Goal: Task Accomplishment & Management: Use online tool/utility

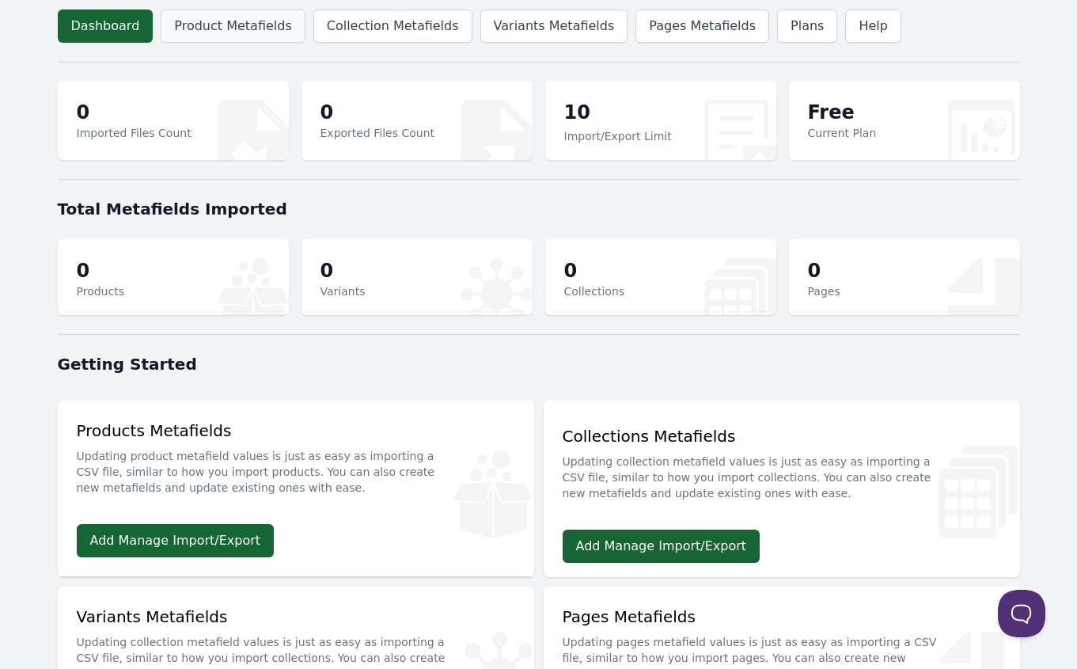
click at [218, 26] on link "Product Metafields" at bounding box center [233, 25] width 144 height 33
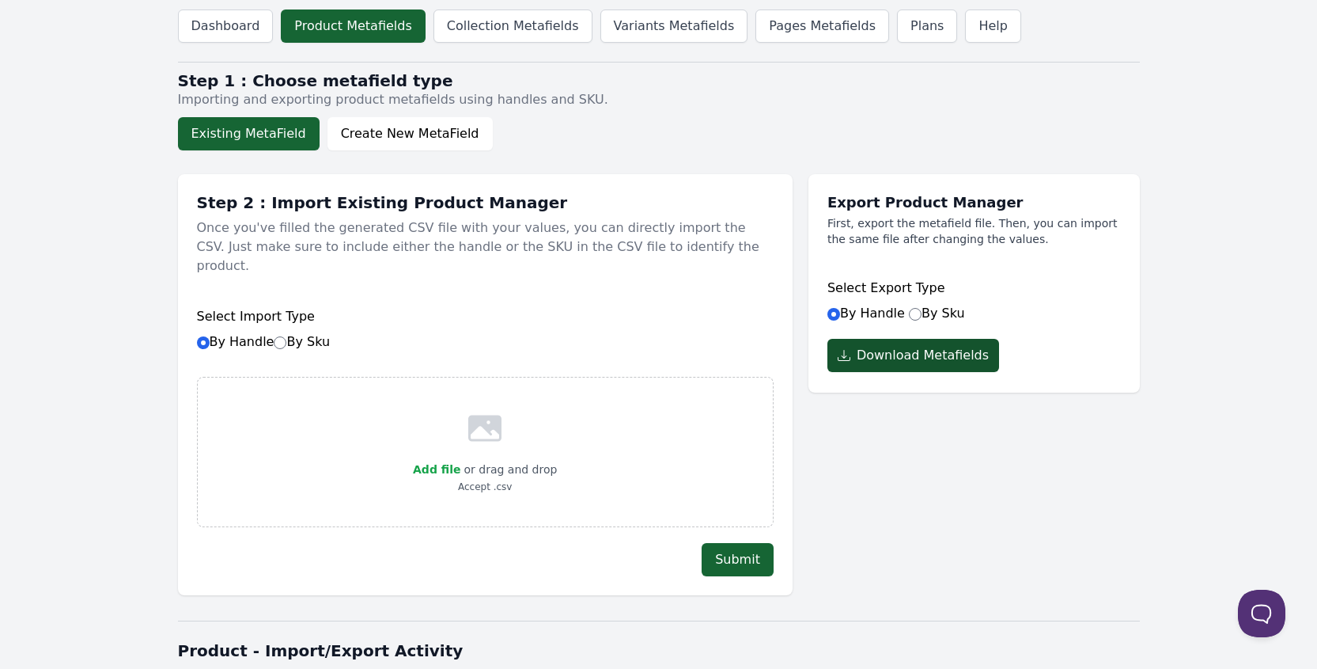
scroll to position [2, 0]
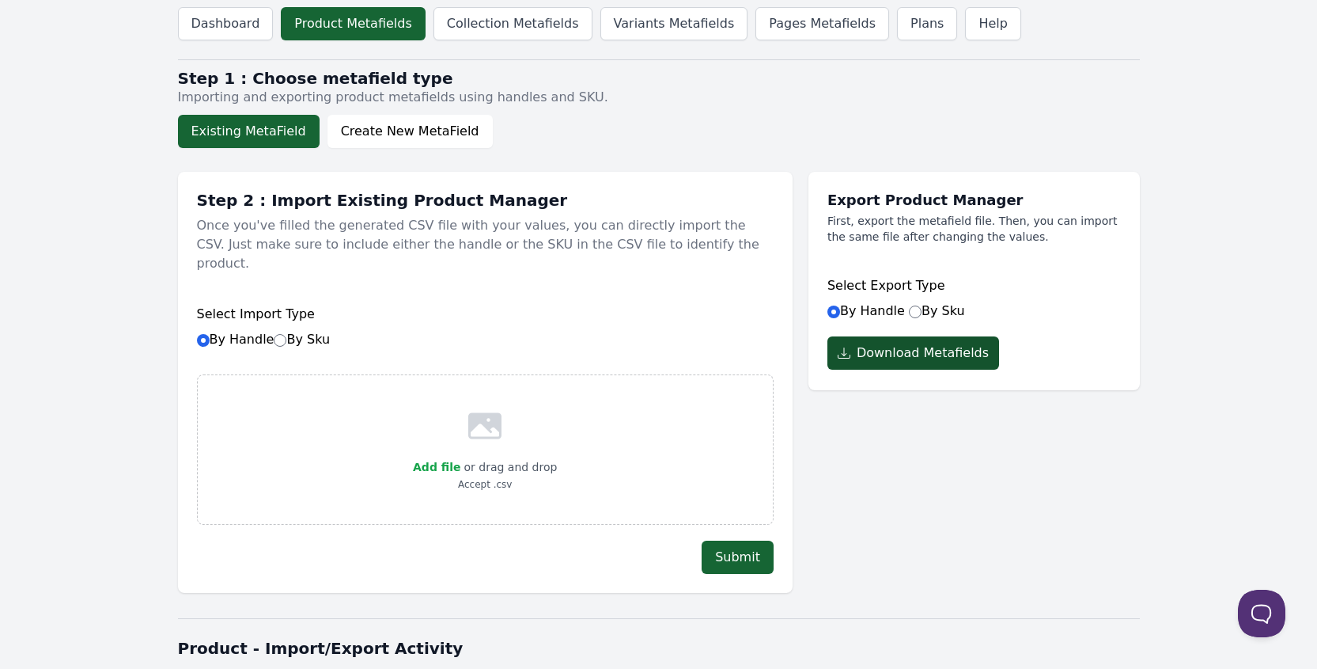
click at [929, 361] on button "Download Metafields" at bounding box center [914, 352] width 172 height 33
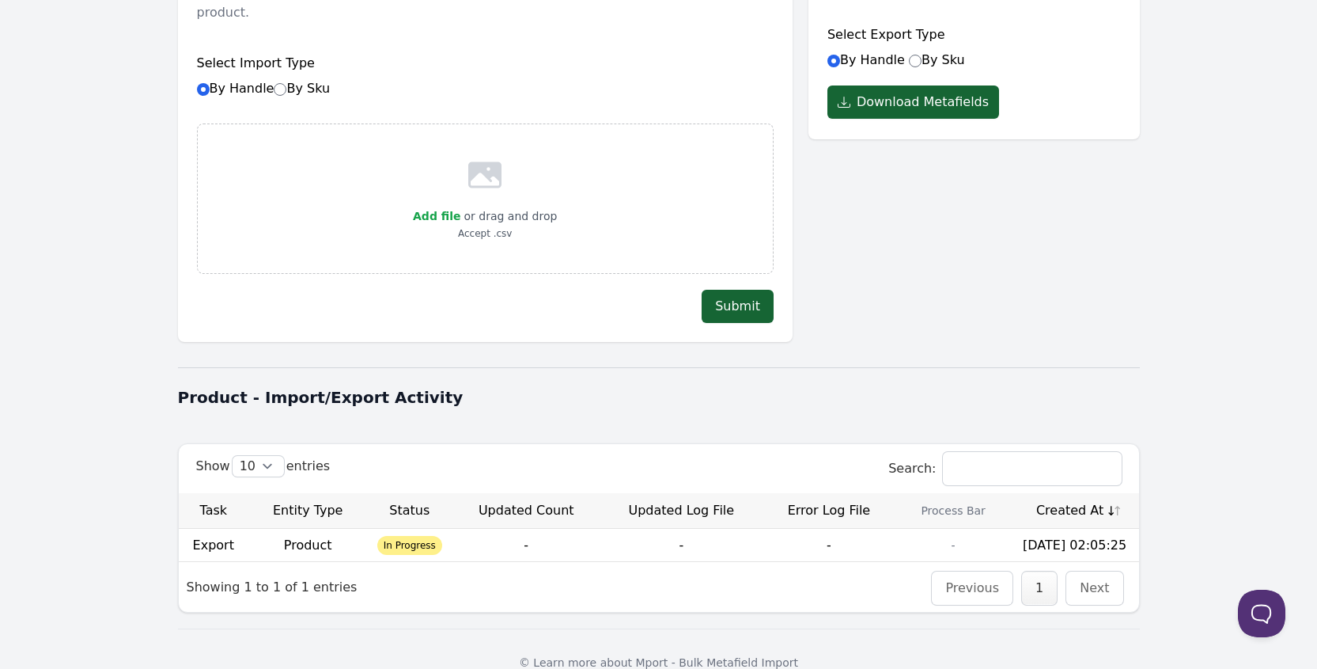
scroll to position [262, 0]
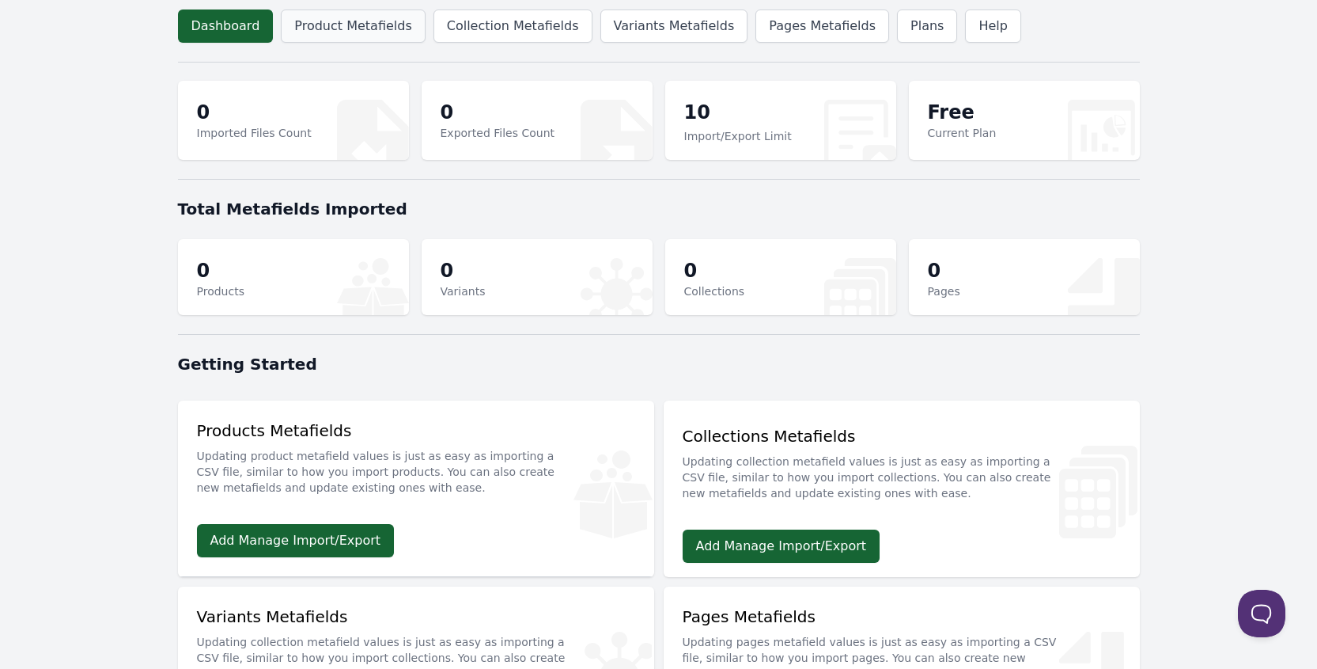
click at [334, 15] on link "Product Metafields" at bounding box center [353, 25] width 144 height 33
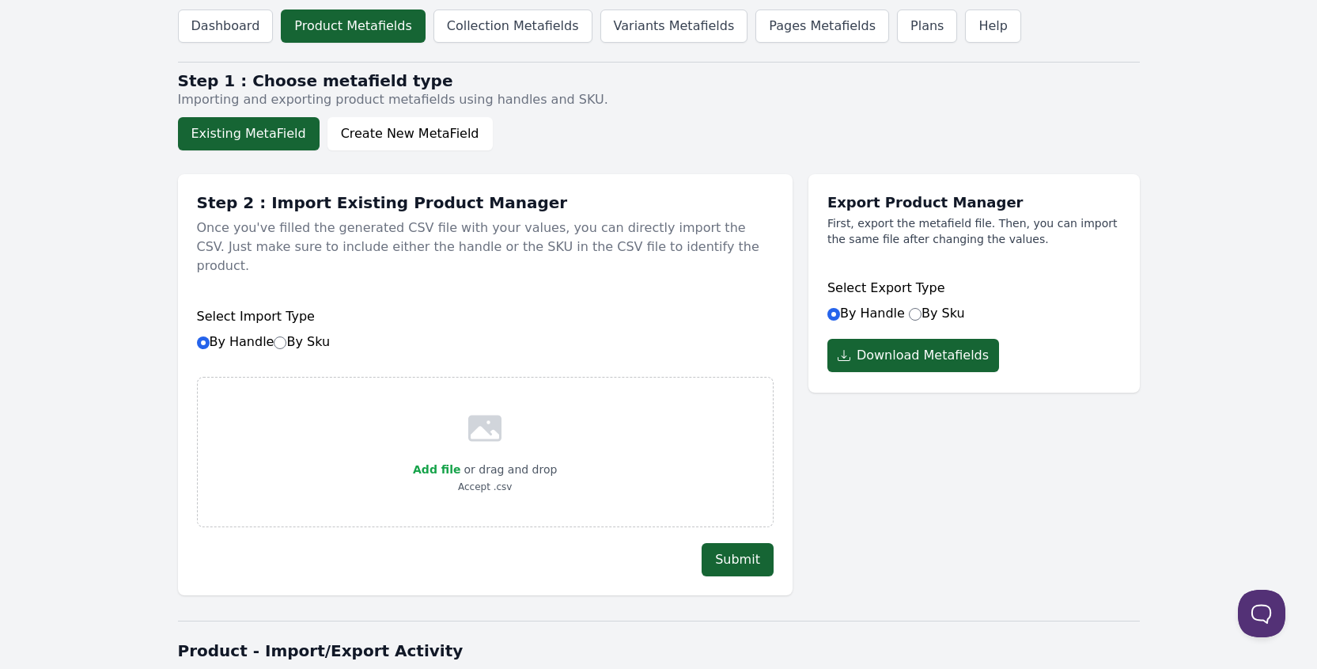
scroll to position [262, 0]
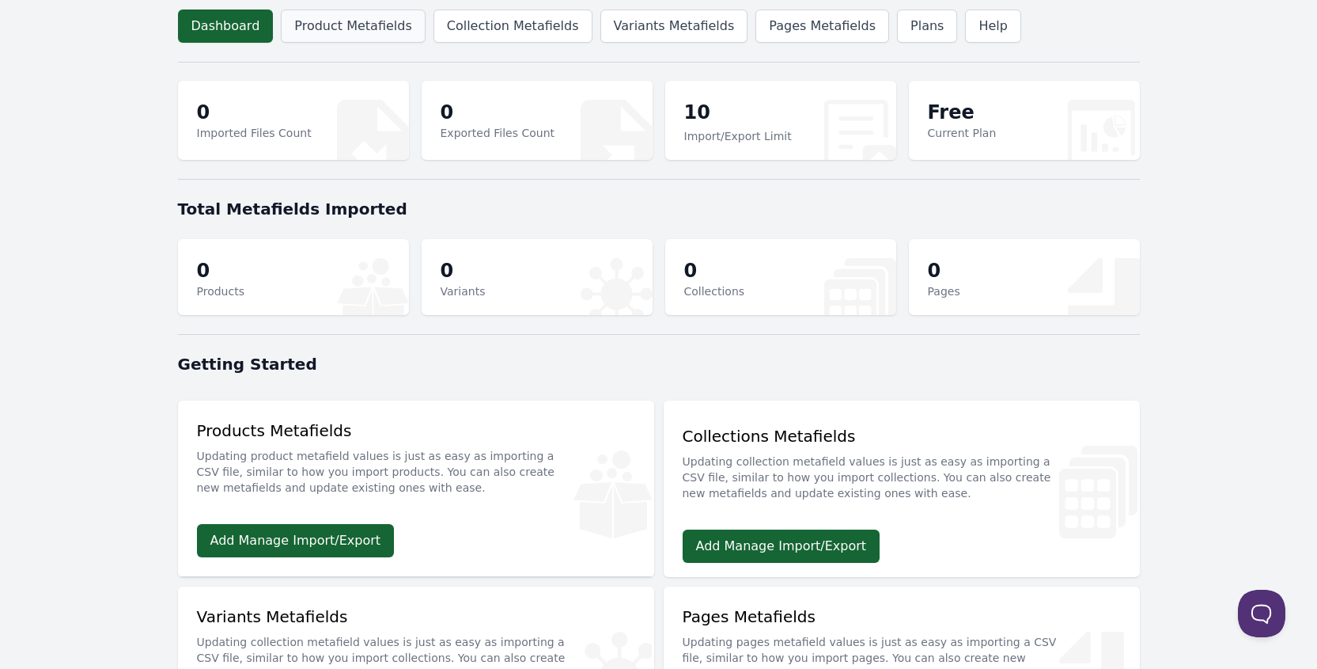
click at [312, 40] on link "Product Metafields" at bounding box center [353, 25] width 144 height 33
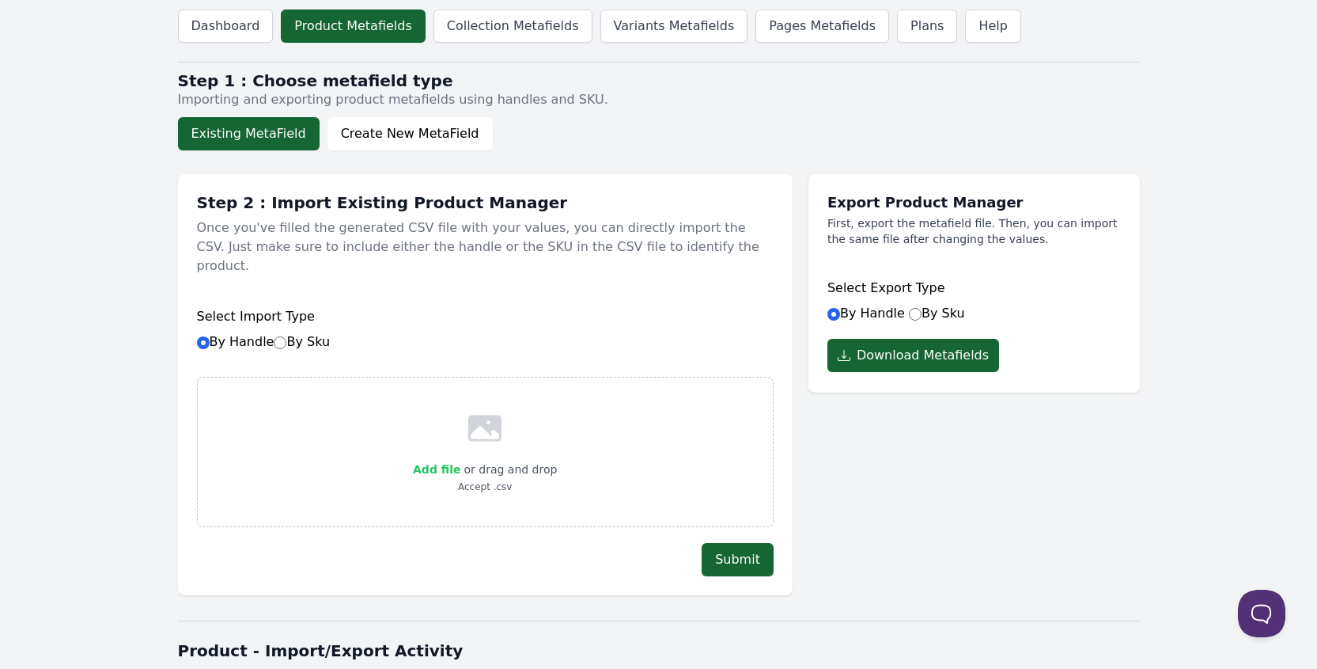
click at [443, 463] on span "Add file" at bounding box center [436, 469] width 47 height 13
click at [460, 459] on input "Add file" at bounding box center [460, 459] width 1 height 1
click at [965, 32] on link "Help" at bounding box center [992, 25] width 55 height 33
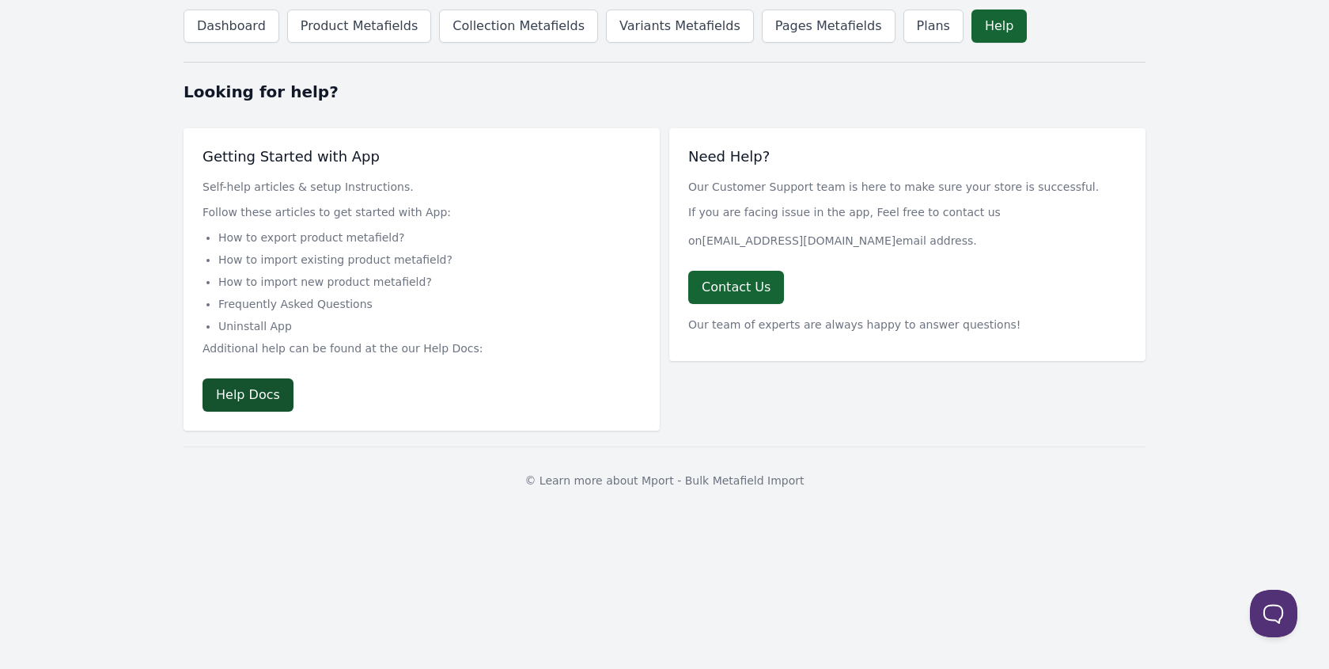
click at [257, 399] on link "Help Docs" at bounding box center [248, 394] width 91 height 33
click at [218, 35] on link "Dashboard" at bounding box center [232, 25] width 96 height 33
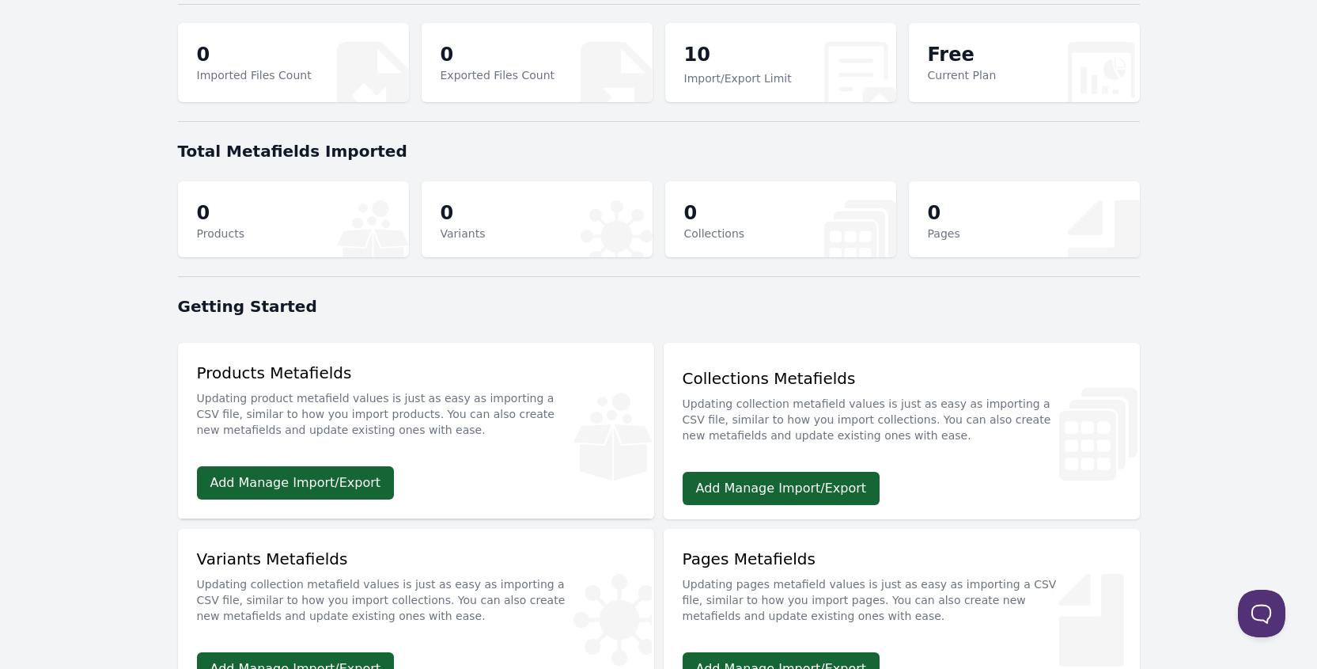
scroll to position [85, 0]
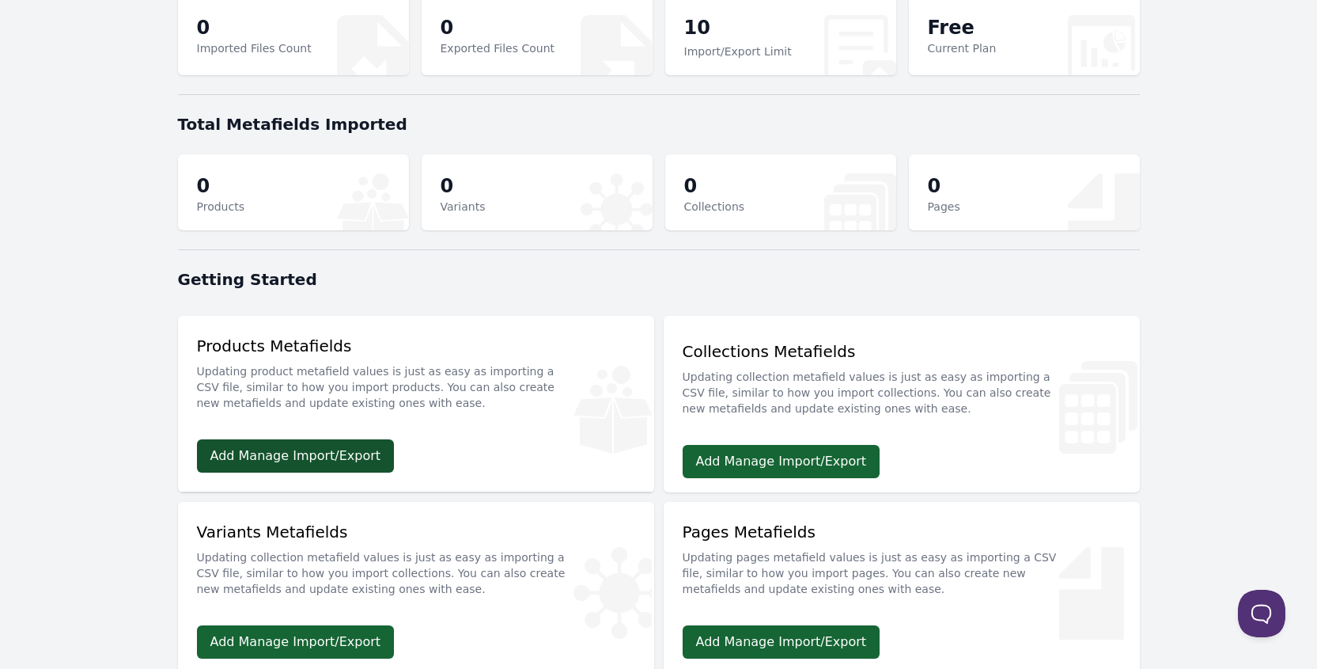
click at [322, 466] on link "Add Manage Import/Export" at bounding box center [296, 455] width 198 height 33
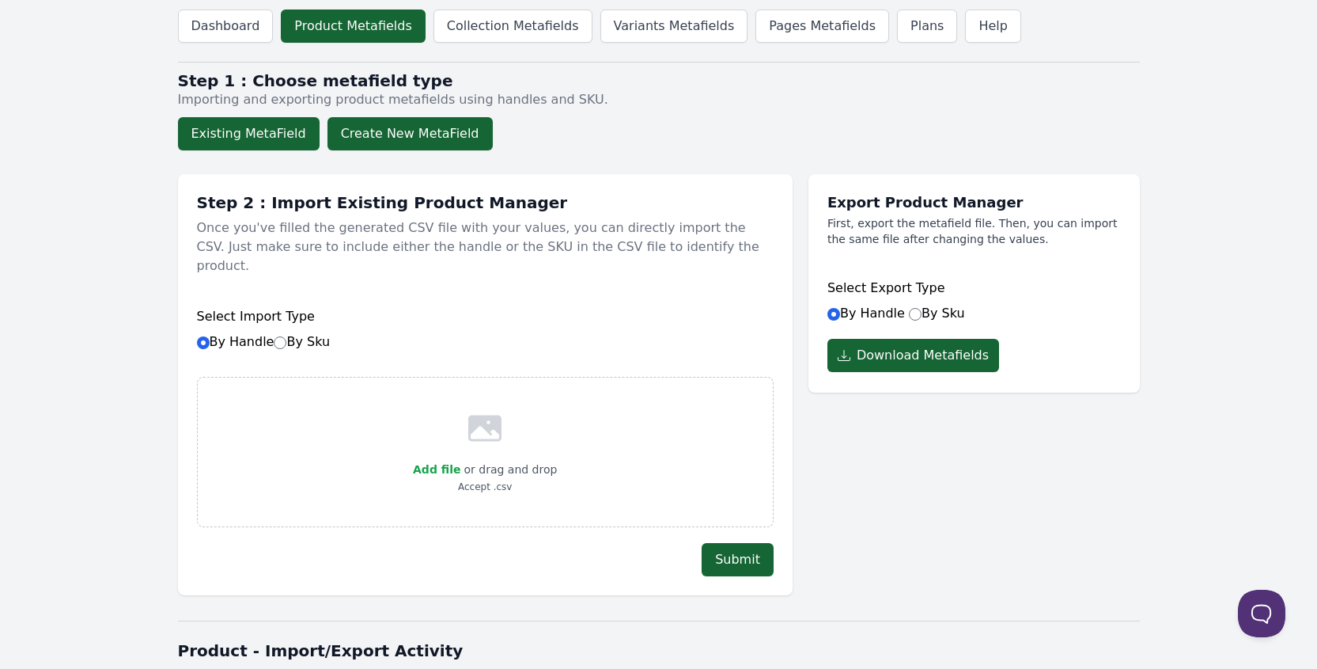
click at [367, 144] on button "Create New MetaField" at bounding box center [410, 133] width 165 height 33
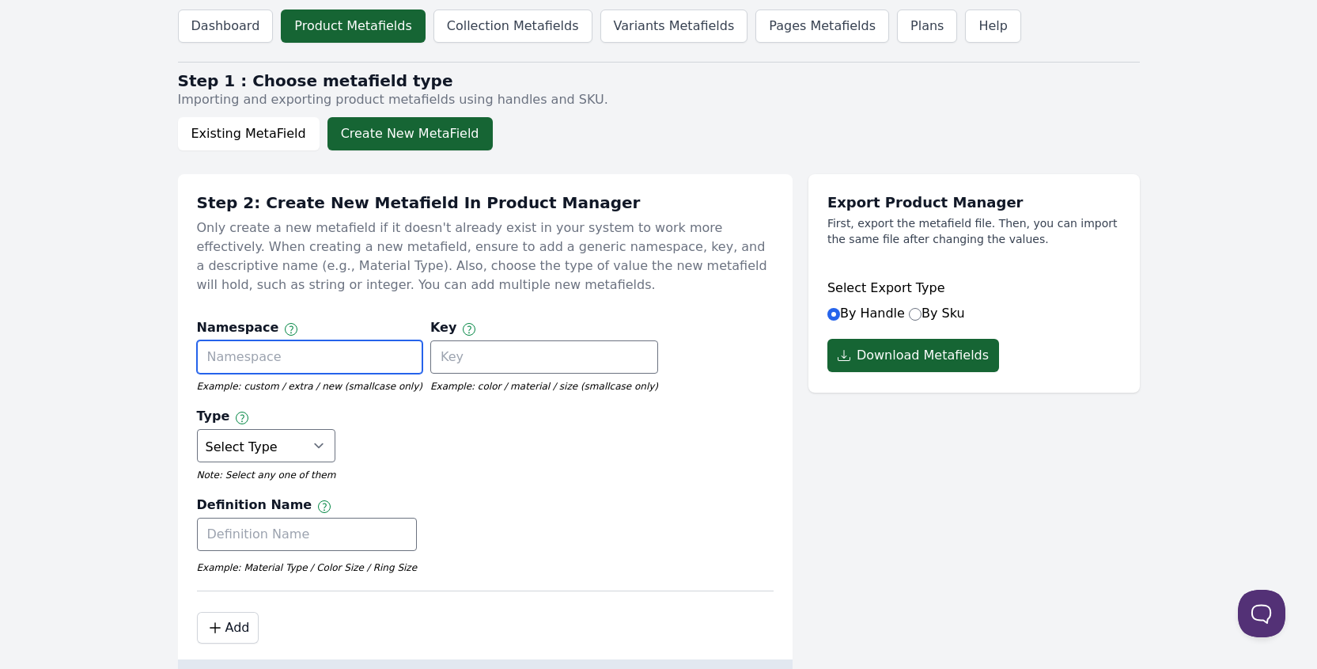
click at [319, 365] on input "text" at bounding box center [309, 356] width 225 height 33
paste input "Subcategory"
type input "Subcategories"
click at [472, 495] on div "Definition Name Label of the metafield Example: Material Type / Color Size / Ri…" at bounding box center [485, 538] width 577 height 87
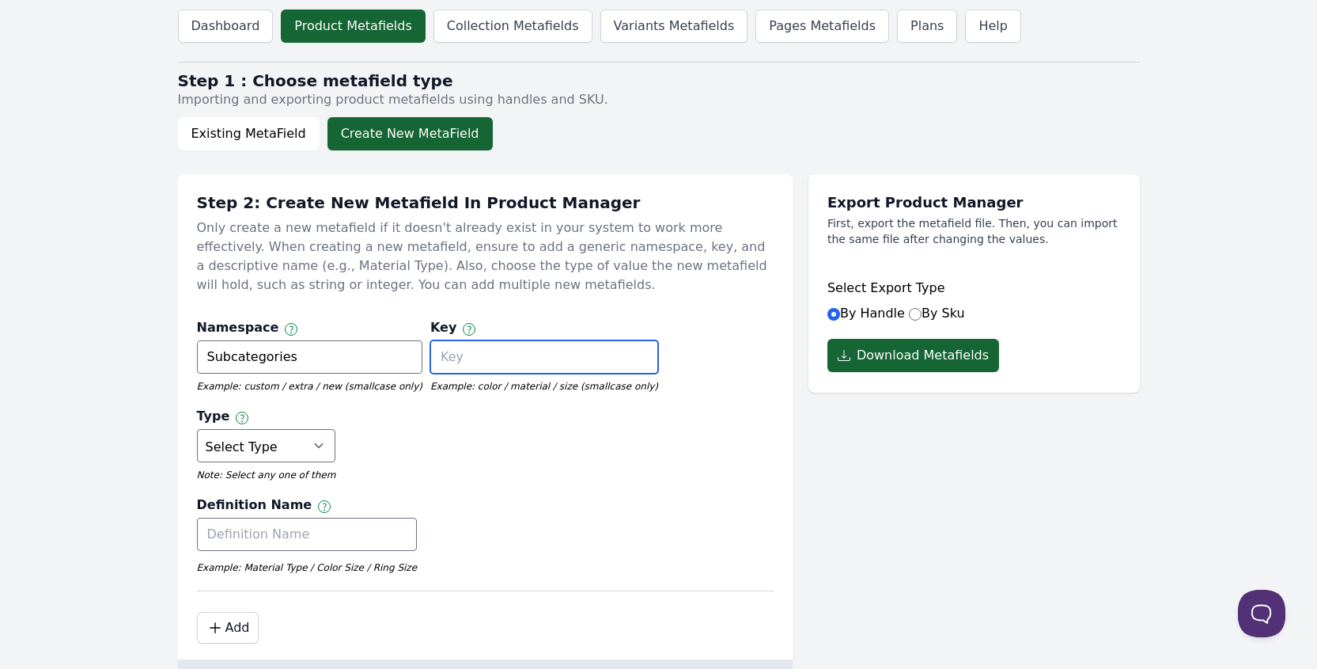
click at [442, 354] on input "text" at bounding box center [544, 356] width 228 height 33
click at [336, 429] on select "Select Type True or False Color Date Date & Time Dimension Money Multi Line Tex…" at bounding box center [266, 445] width 139 height 33
select select "single_line_text_field"
click at [336, 429] on select "Select Type True or False Color Date Date & Time Dimension Money Multi Line Tex…" at bounding box center [266, 445] width 139 height 33
click at [470, 495] on div "Definition Name Label of the metafield Example: Material Type / Color Size / Ri…" at bounding box center [485, 538] width 577 height 87
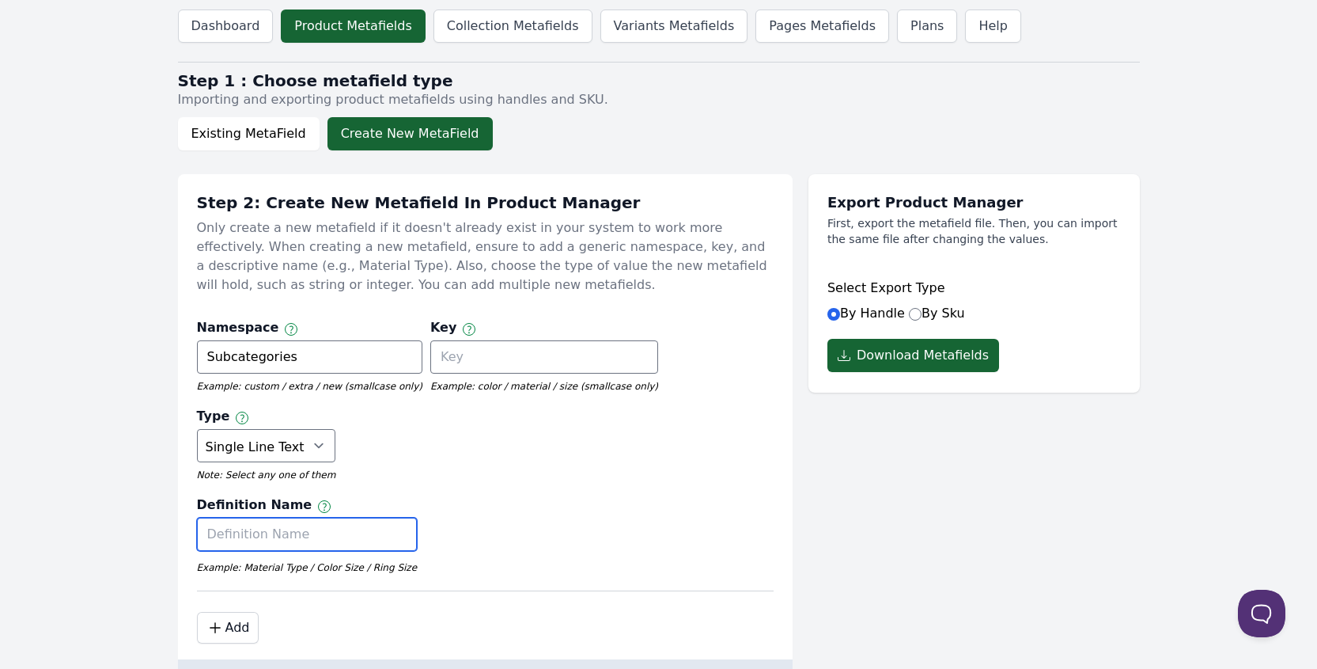
click at [255, 517] on input "text" at bounding box center [307, 533] width 221 height 33
click at [351, 505] on div "Step 2: Create New Metafield In Product Manager Only create a new metafield if …" at bounding box center [485, 408] width 615 height 469
click at [1247, 610] on button at bounding box center [1258, 609] width 47 height 47
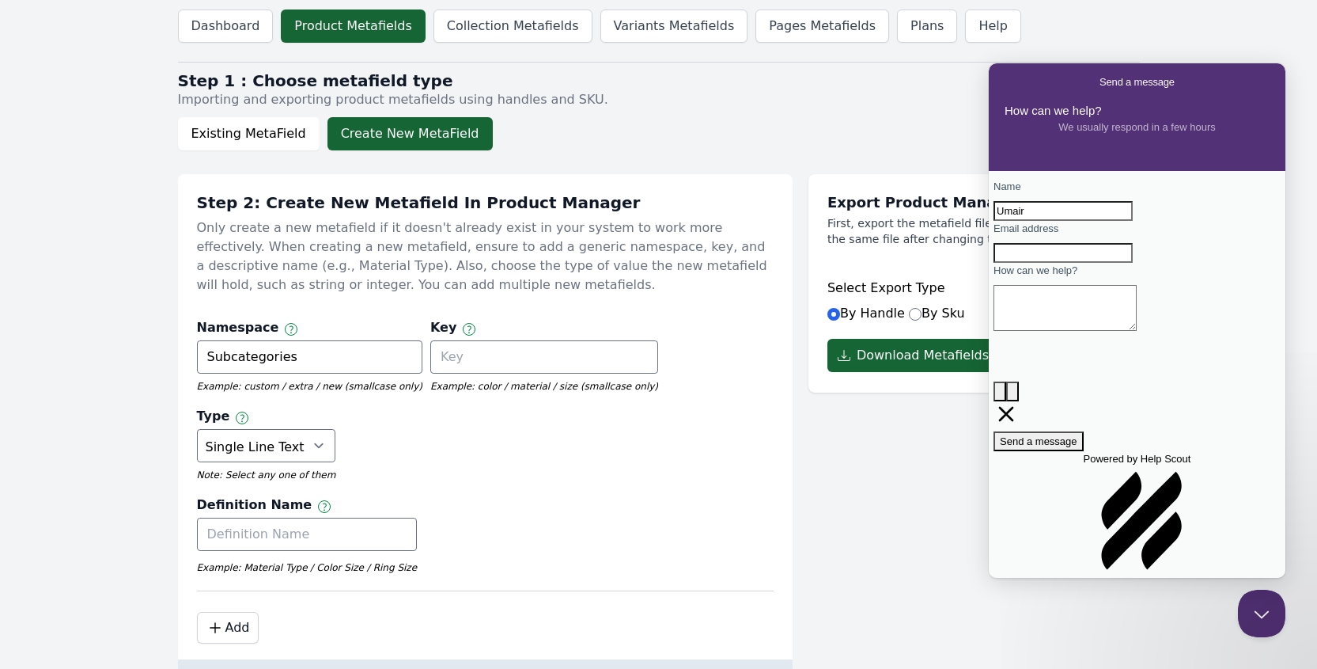
type input "Umair"
click at [1050, 263] on input "Email address" at bounding box center [1063, 253] width 139 height 21
type input "[EMAIL_ADDRESS][DOMAIN_NAME]"
click at [1108, 331] on textarea "How can we help?" at bounding box center [1065, 308] width 143 height 46
paste textarea "Hi I would like to create metafield with 1000 prefix values, how can I do it au…"
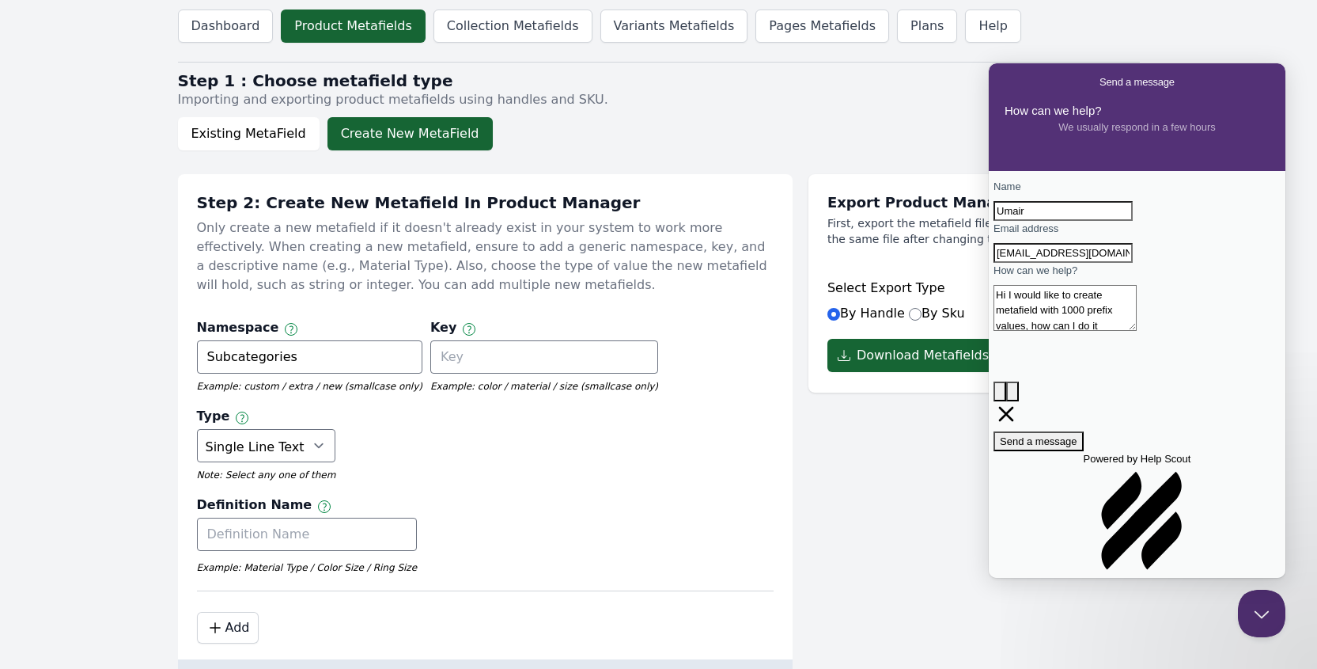
scroll to position [1, 0]
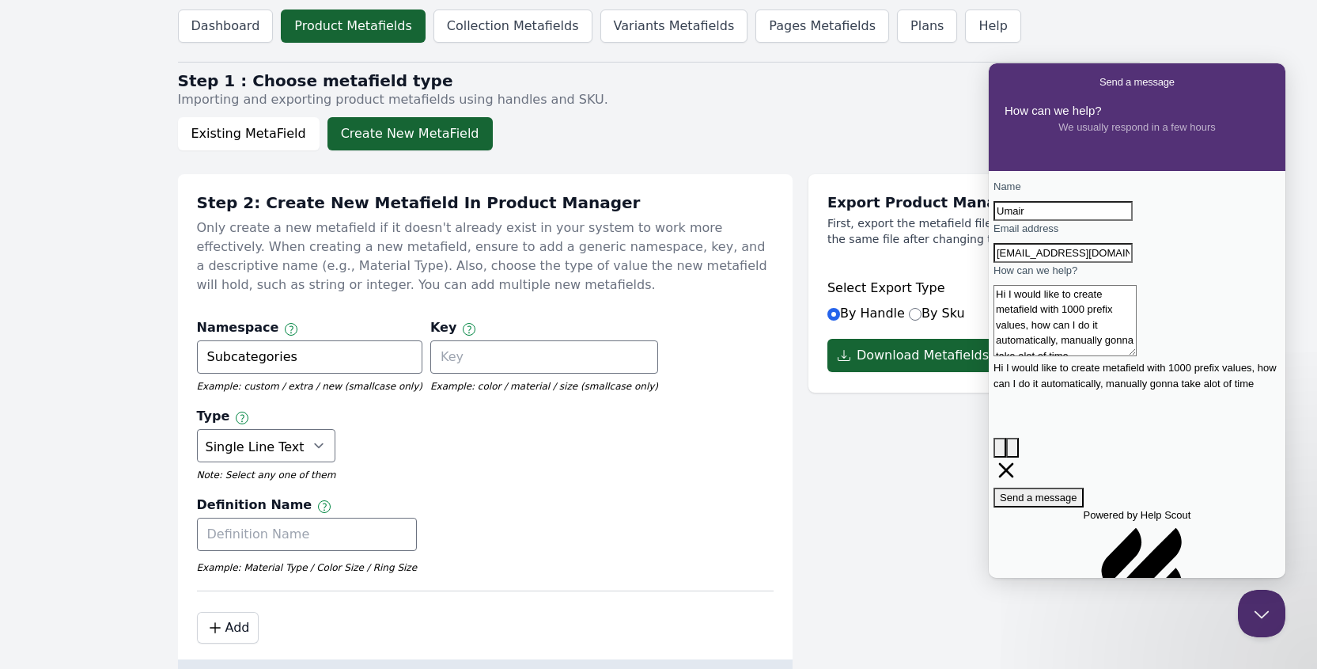
paste textarea "look i dont want to edit products but create metafield itself first with 1000 p…"
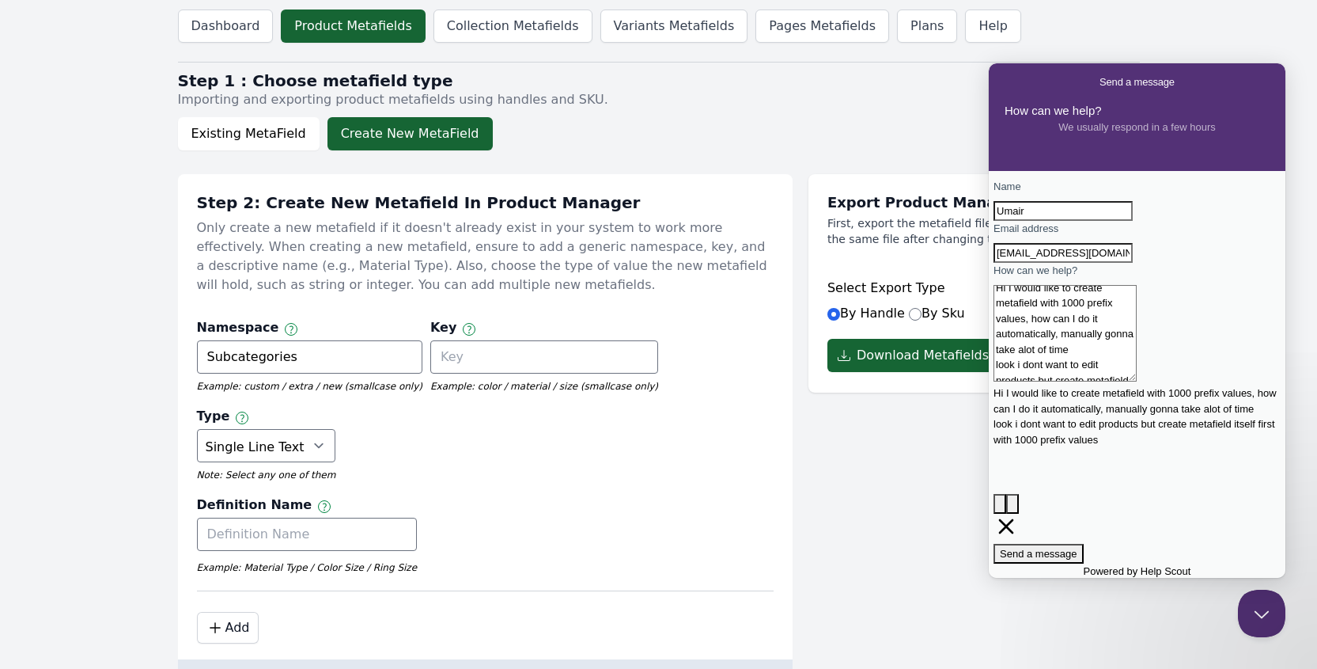
scroll to position [0, 0]
drag, startPoint x: 1164, startPoint y: 357, endPoint x: 1054, endPoint y: 388, distance: 114.4
click at [1054, 381] on textarea "Hi I would like to create metafield with 1000 prefix values, how can I do it au…" at bounding box center [1065, 333] width 143 height 97
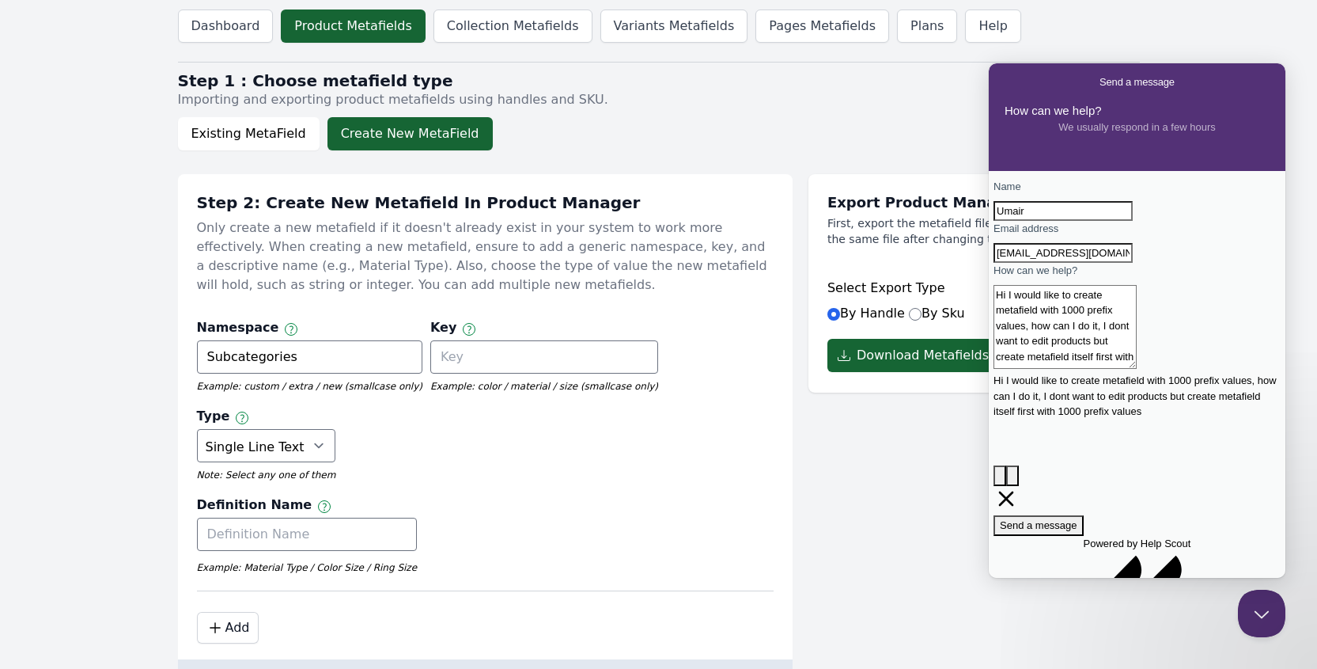
type textarea "Hi I would like to create metafield with 1000 prefix values, how can I do it, I…"
click at [1078, 519] on span "Send a message" at bounding box center [1039, 525] width 78 height 12
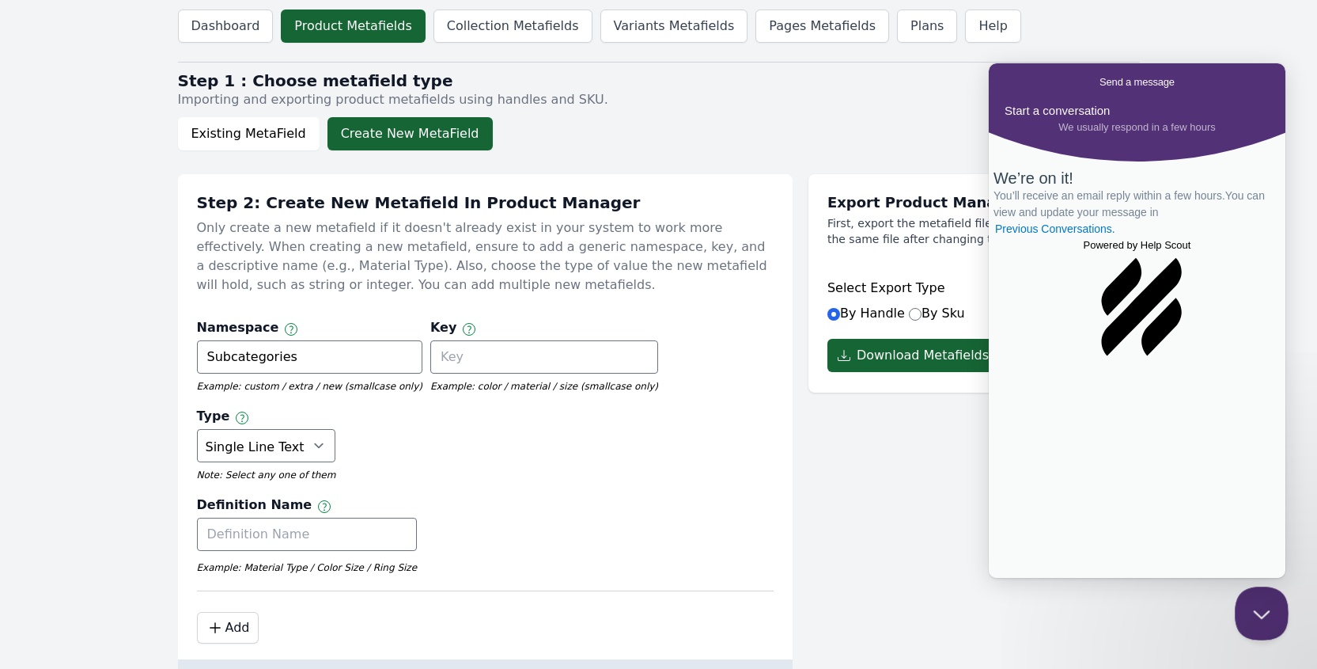
click at [1267, 604] on button "Close Beacon popover" at bounding box center [1258, 609] width 47 height 47
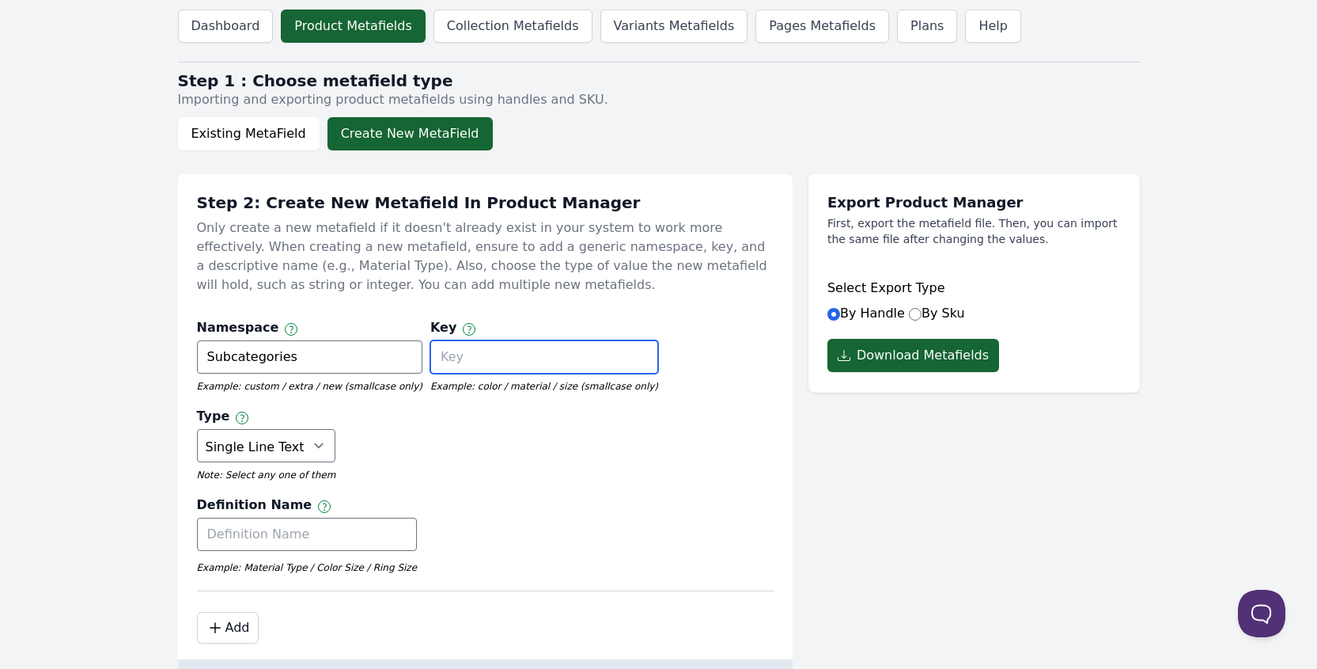
click at [506, 347] on input "text" at bounding box center [544, 356] width 228 height 33
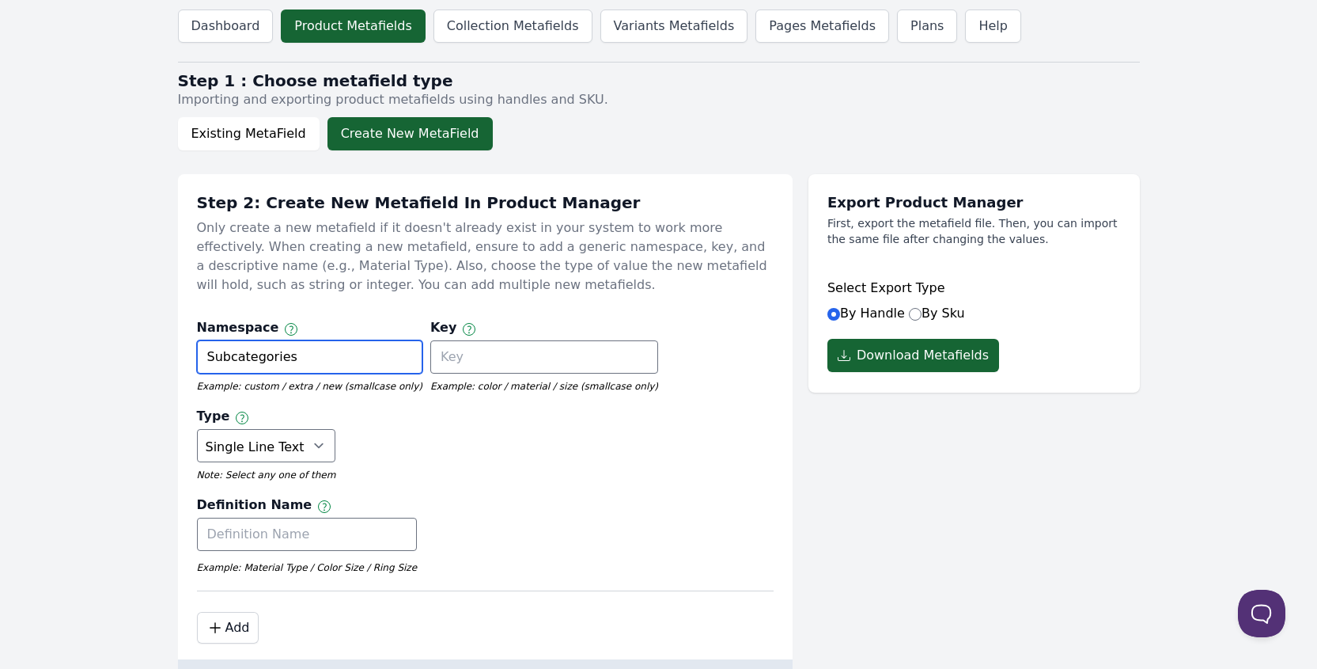
click at [324, 357] on input "Subcategories" at bounding box center [309, 356] width 225 height 33
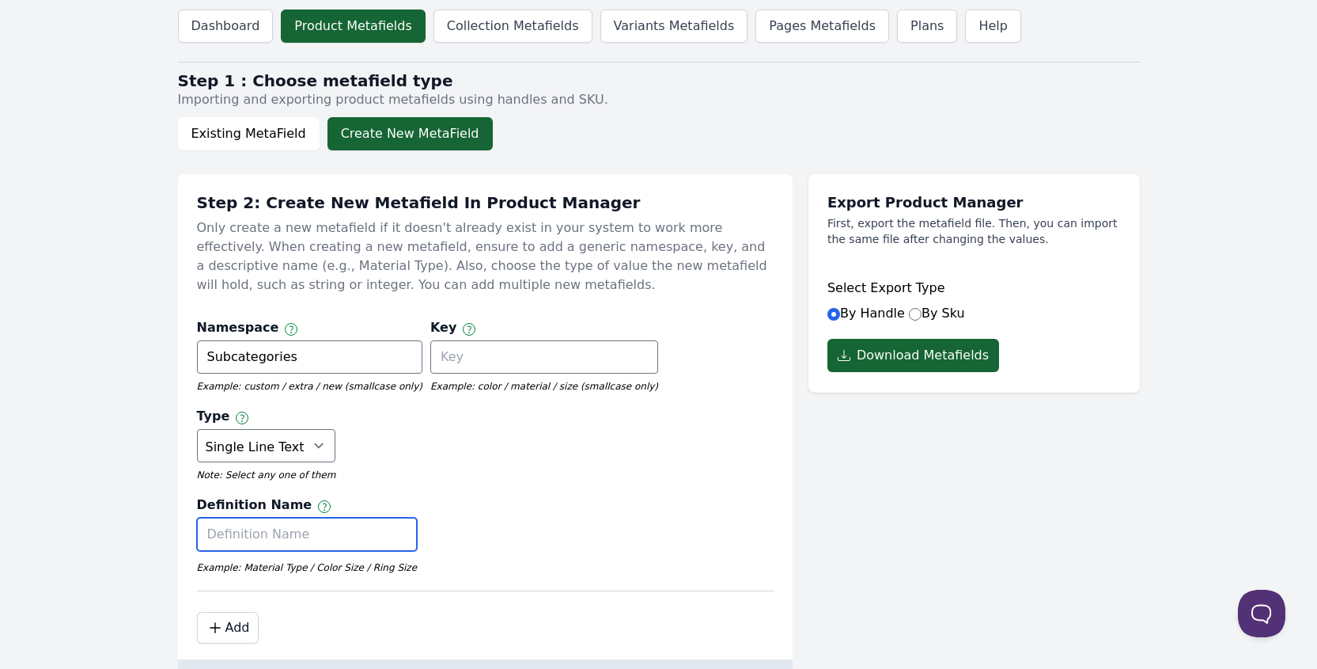
click at [328, 517] on input "text" at bounding box center [307, 533] width 221 height 33
paste input "Subcategories"
type input "Subcategories"
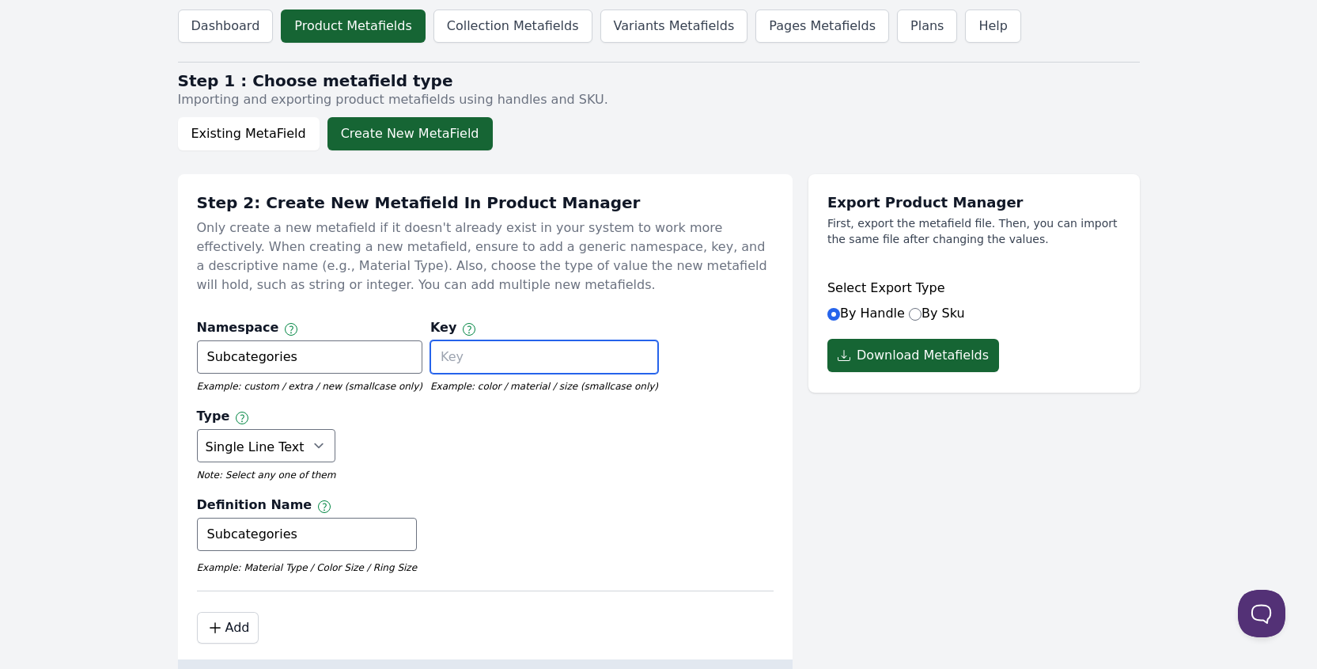
click at [457, 367] on input "text" at bounding box center [544, 356] width 228 height 33
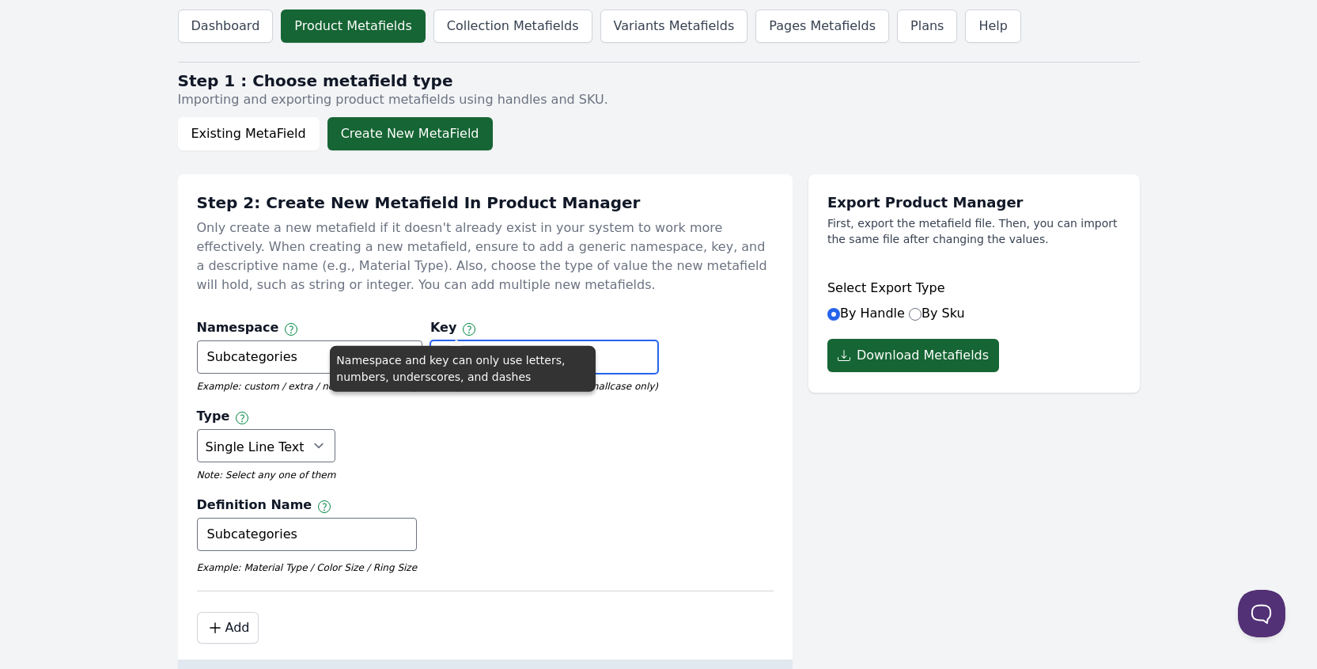
paste input "Traditional & Regional Foods Wagashi & Japanese Sweets"
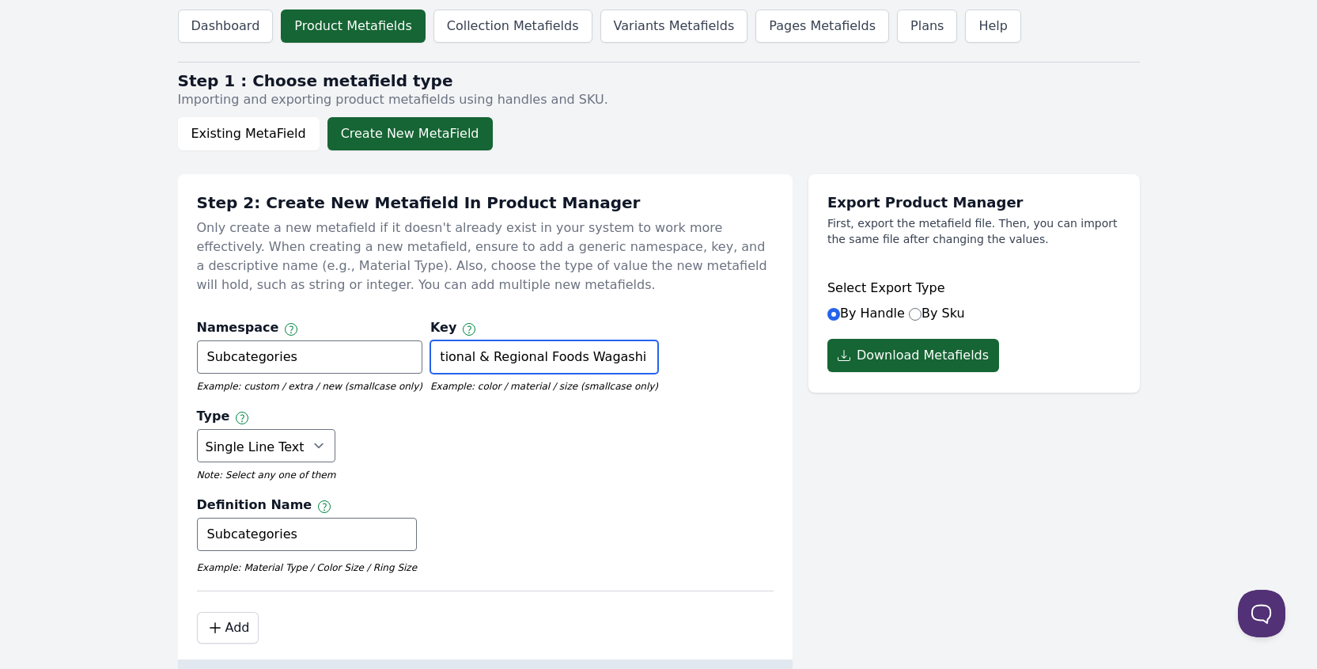
scroll to position [0, 44]
click at [540, 358] on input "Traditional & Regional Foods Wagashi & Japanese Sweets" at bounding box center [544, 356] width 228 height 33
click at [543, 357] on input "Traditional & Regional Foods Wagashi & Japanese Sweets" at bounding box center [544, 356] width 228 height 33
type input "Traditional & Regional Foods, Wagashi & Japanese Sweets"
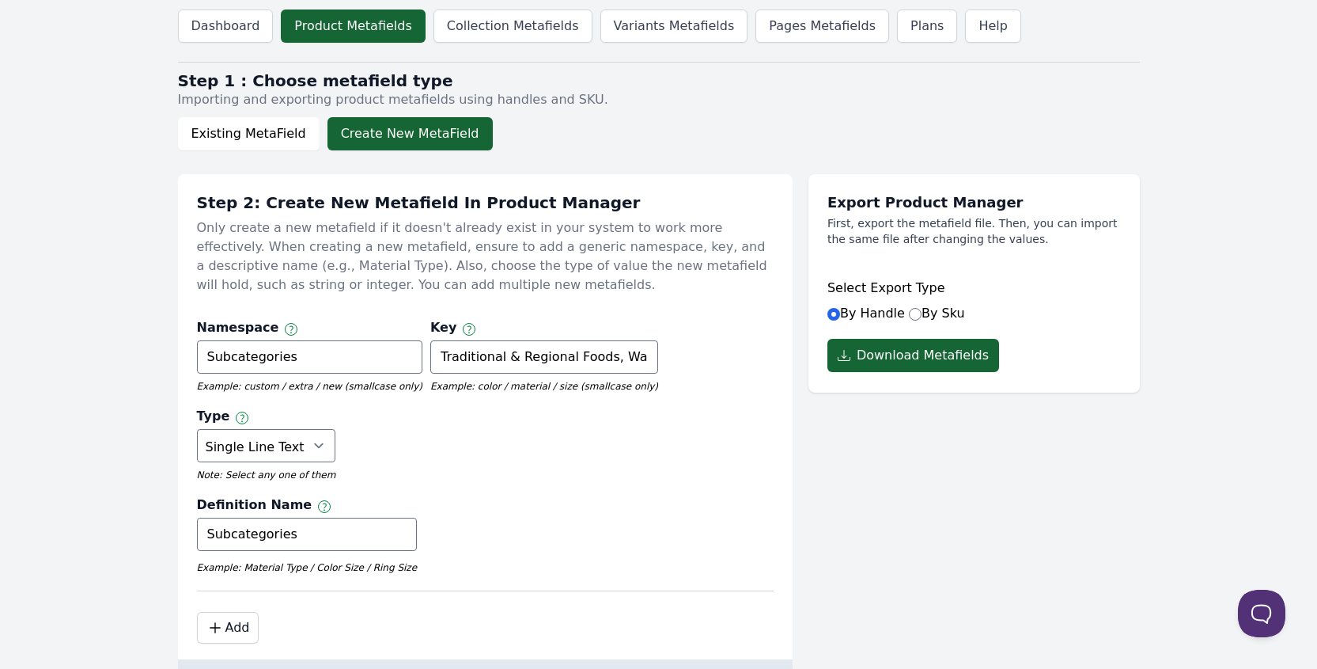
click at [566, 495] on div "Definition Name Label of the metafield Subcategories Example: Material Type / C…" at bounding box center [485, 538] width 577 height 87
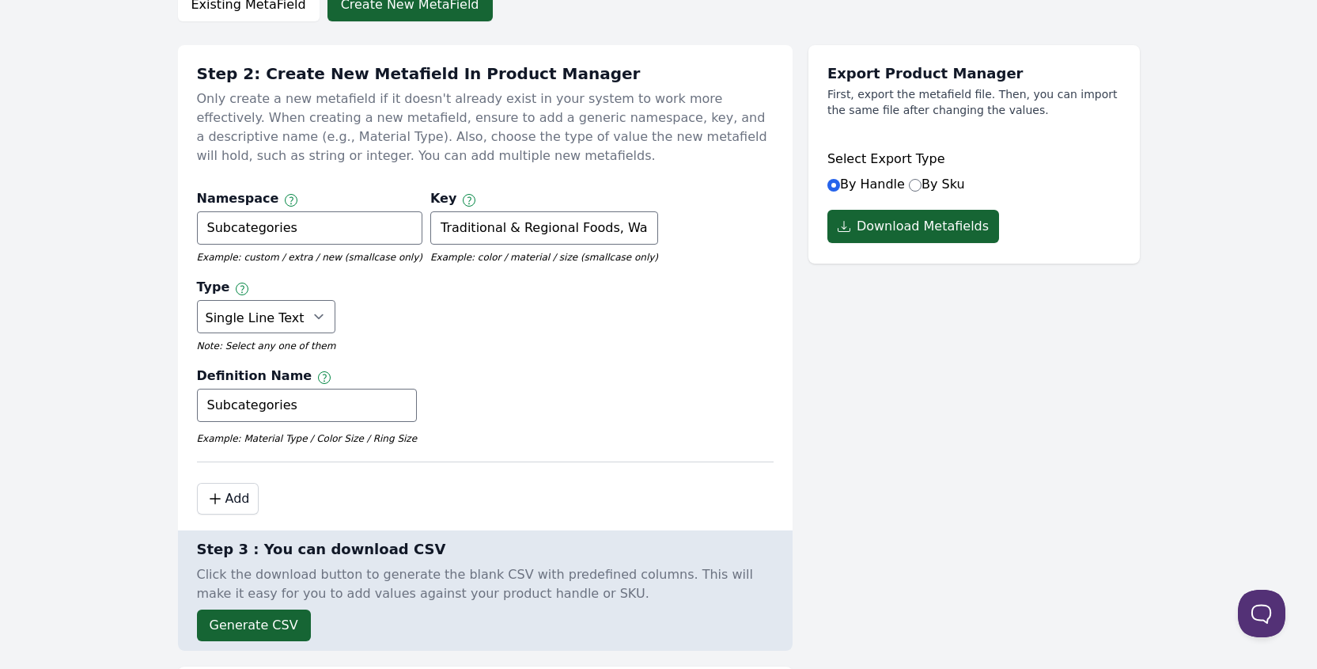
scroll to position [138, 0]
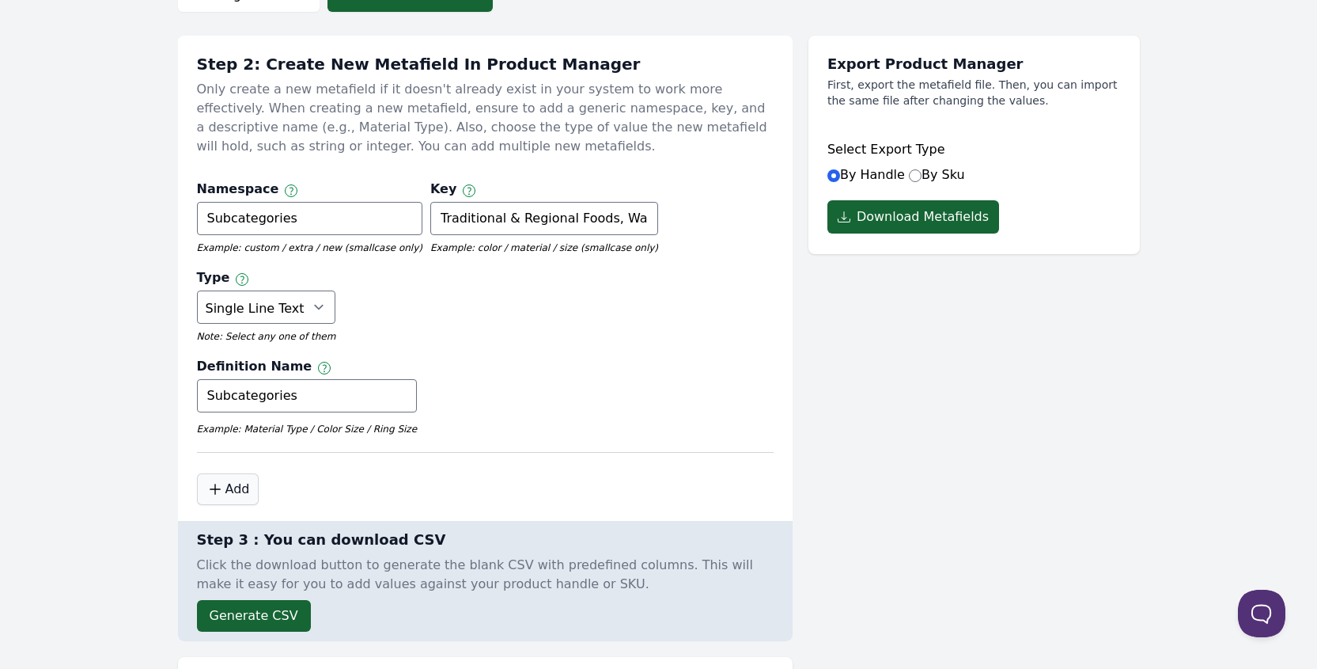
click at [239, 473] on button ".cls-1 { fill: none; stroke: #000; stroke-linecap: round; stroke-linejoin: roun…" at bounding box center [228, 489] width 62 height 32
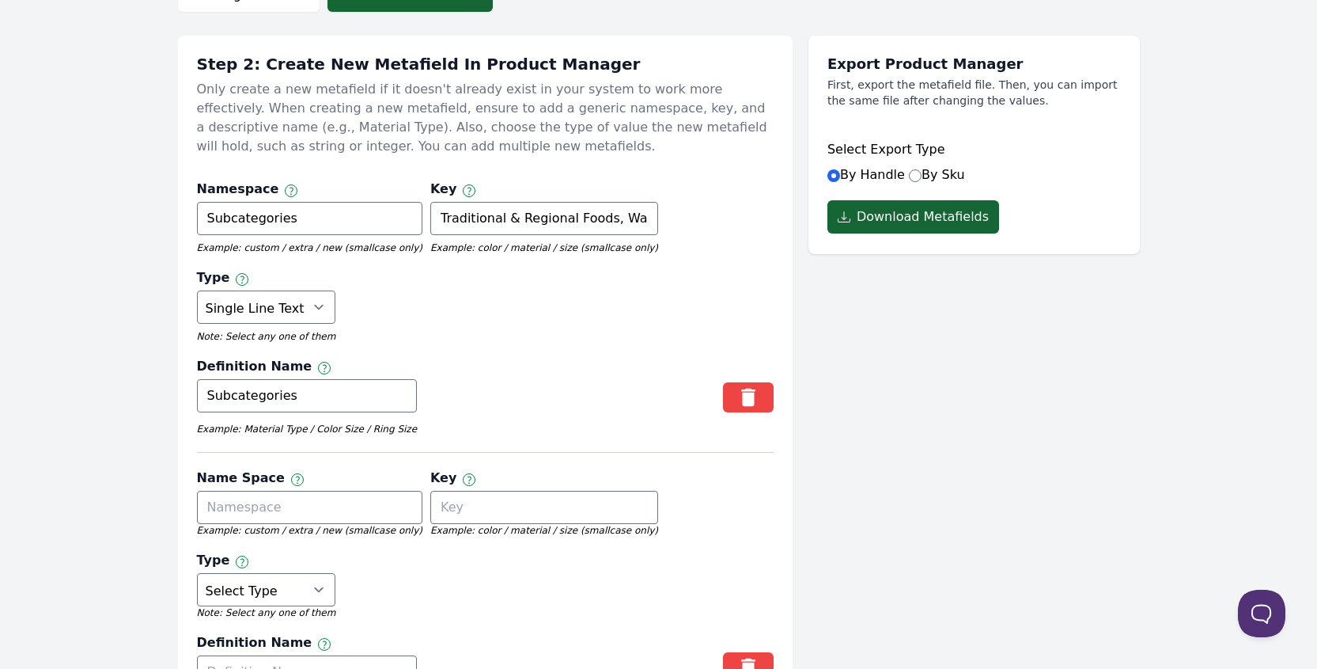
click at [336, 606] on em "Note: Select any one of them" at bounding box center [266, 612] width 139 height 13
click at [740, 655] on icon "button" at bounding box center [749, 667] width 32 height 24
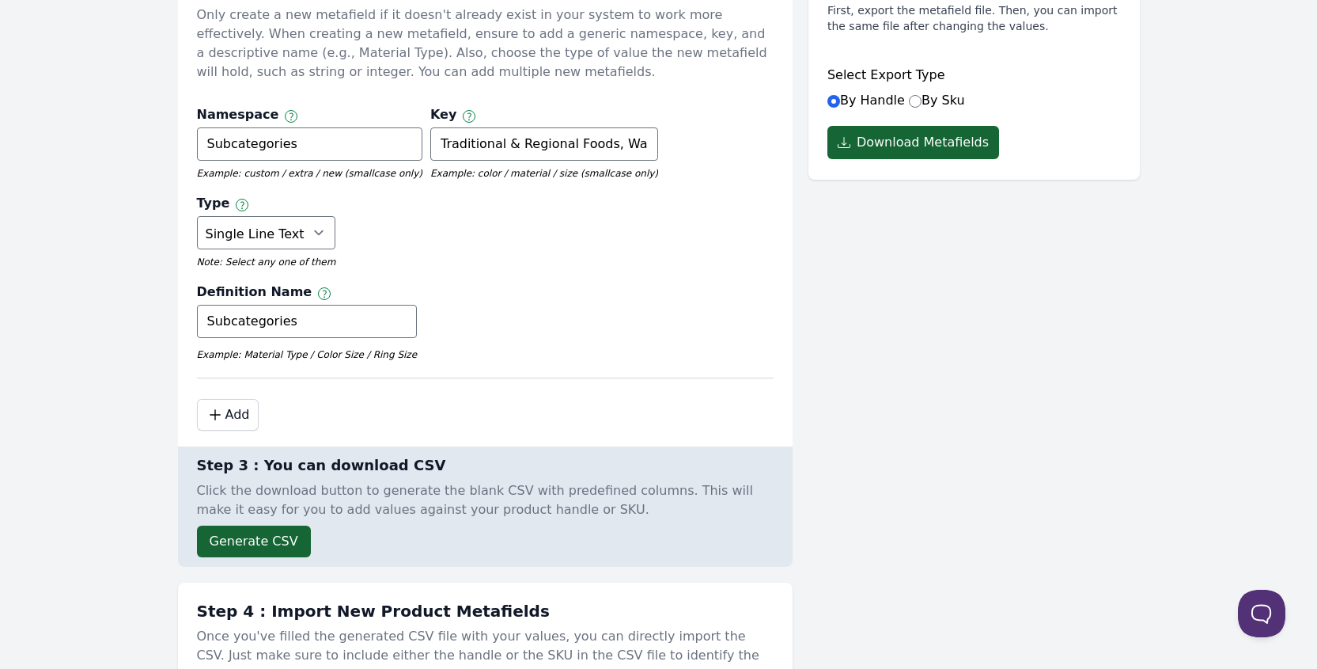
scroll to position [218, 0]
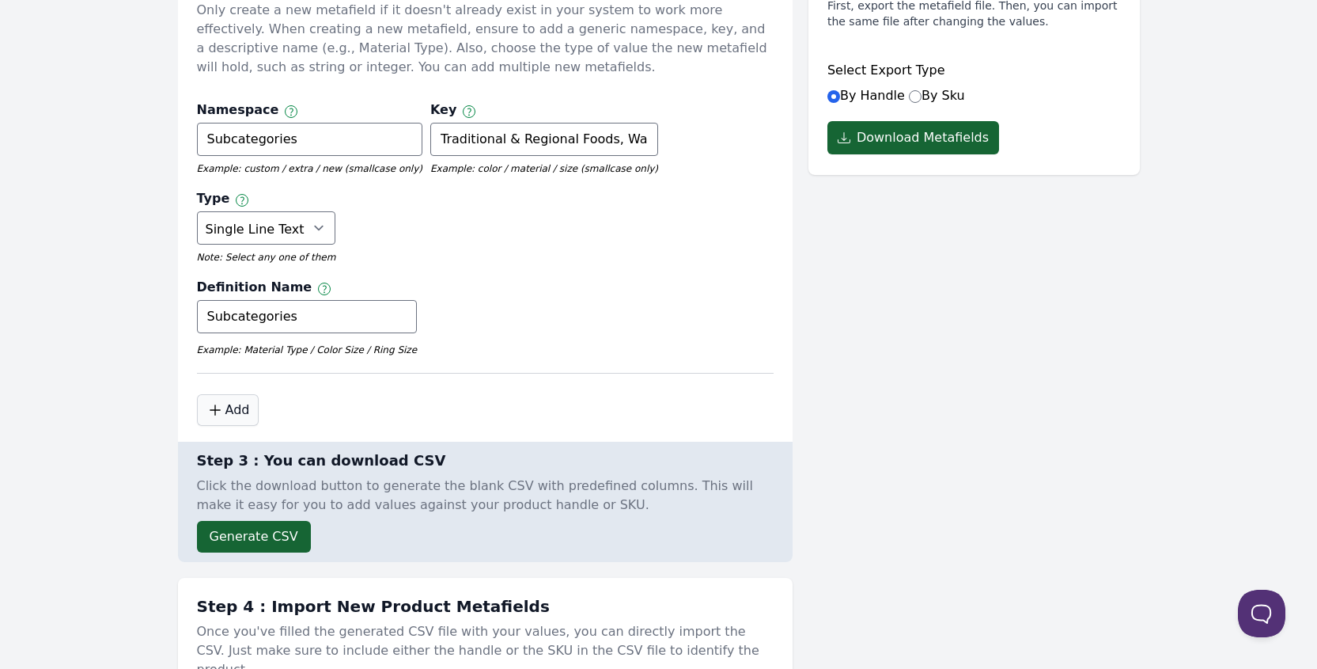
click at [225, 394] on button ".cls-1 { fill: none; stroke: #000; stroke-linecap: round; stroke-linejoin: roun…" at bounding box center [228, 410] width 62 height 32
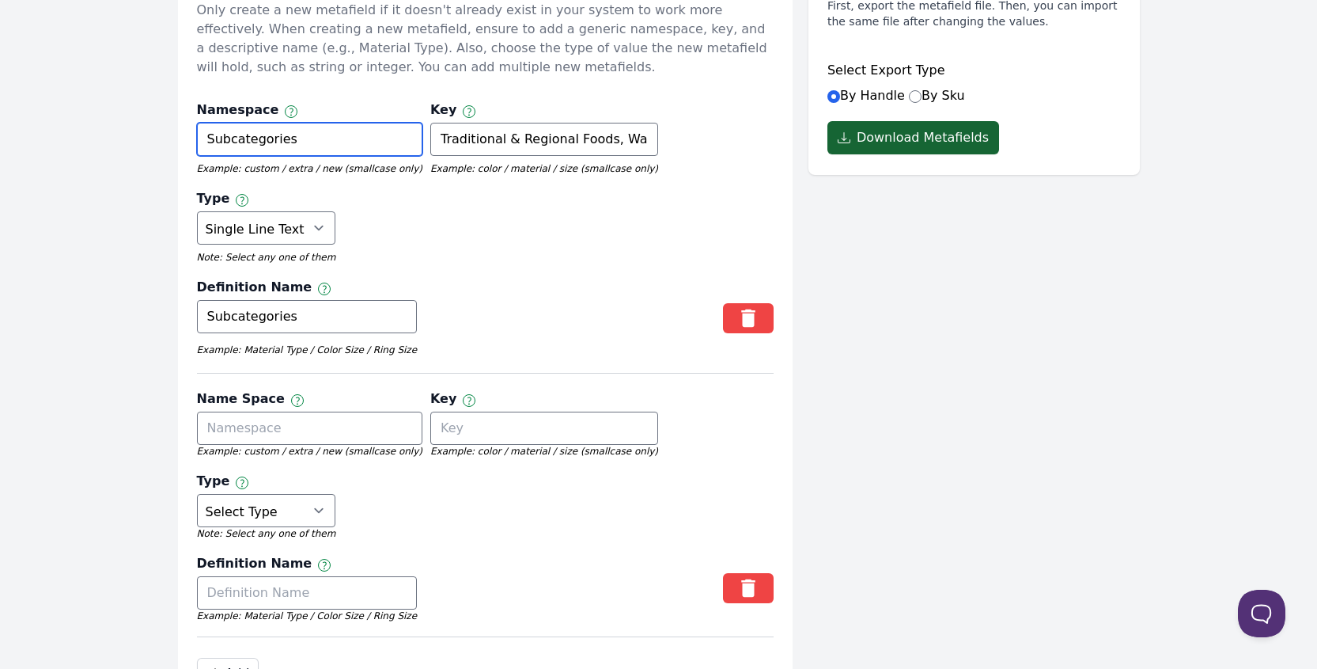
click at [264, 146] on input "Subcategories" at bounding box center [309, 139] width 225 height 33
click at [291, 389] on div "Name Space Namespace and key can only use letters, numbers, underscores, and da…" at bounding box center [309, 400] width 225 height 22
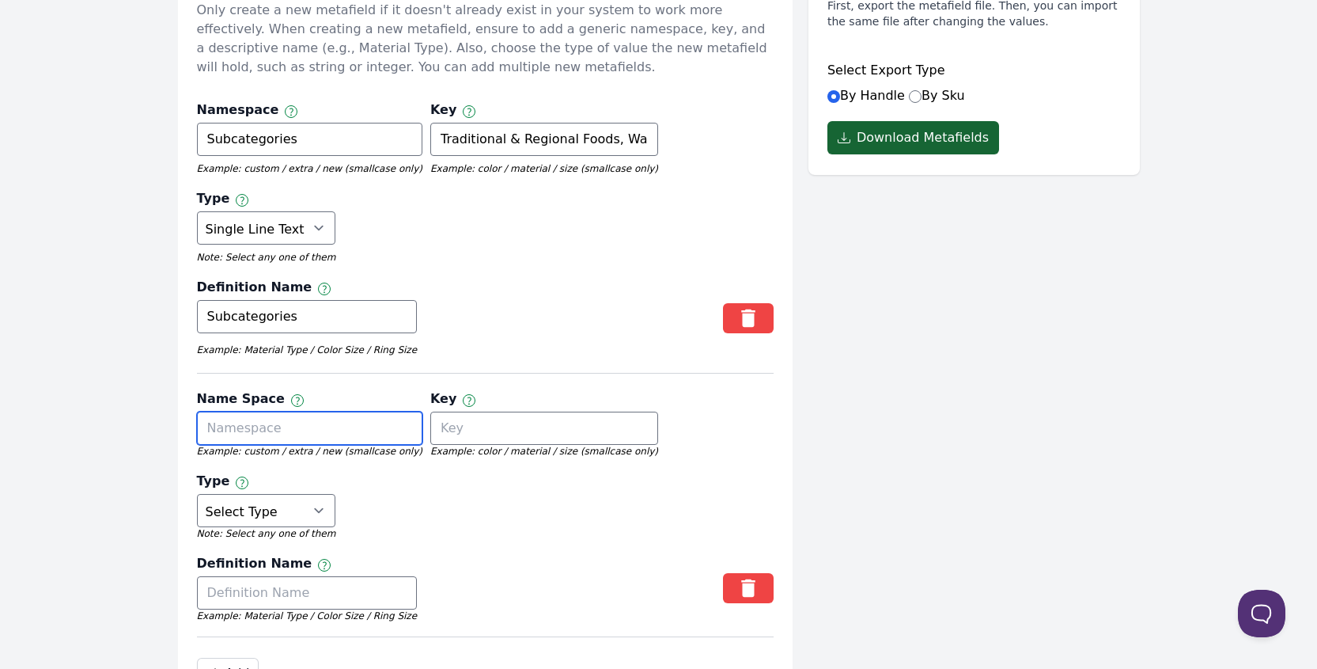
click at [291, 411] on input "text" at bounding box center [309, 427] width 225 height 33
paste input "Subcategories"
type input "Subcategories"
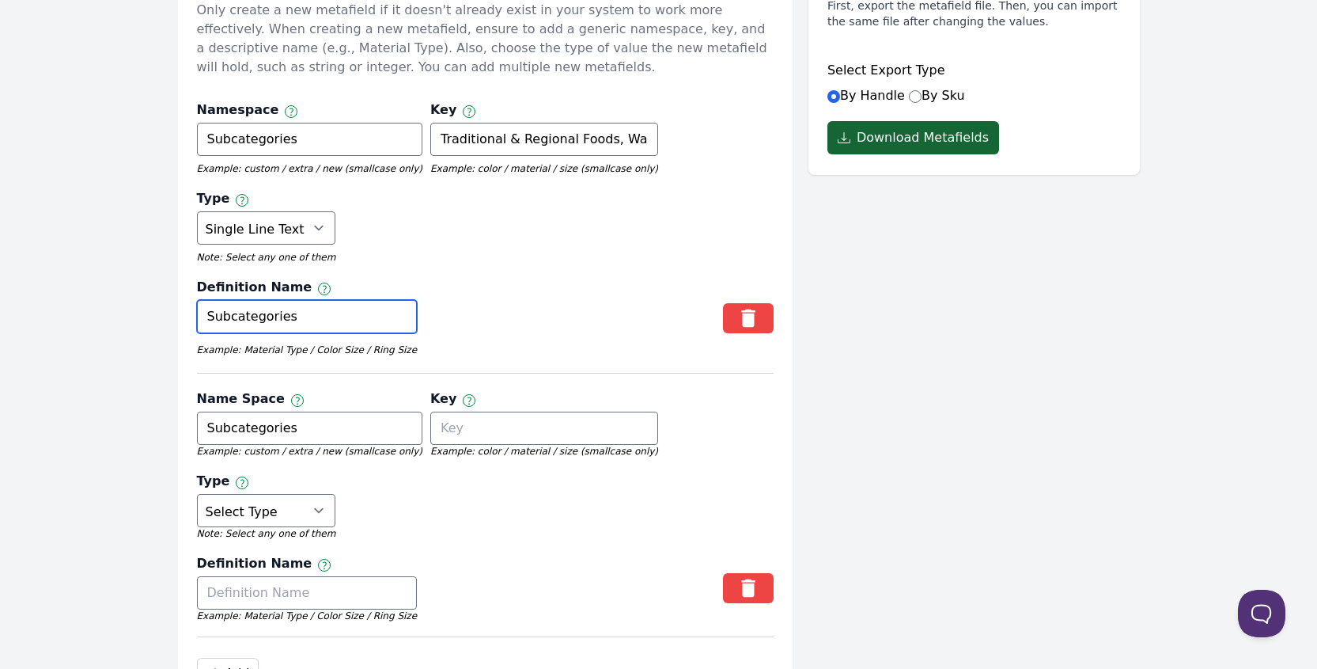
click at [275, 300] on input "Subcategories" at bounding box center [307, 316] width 221 height 33
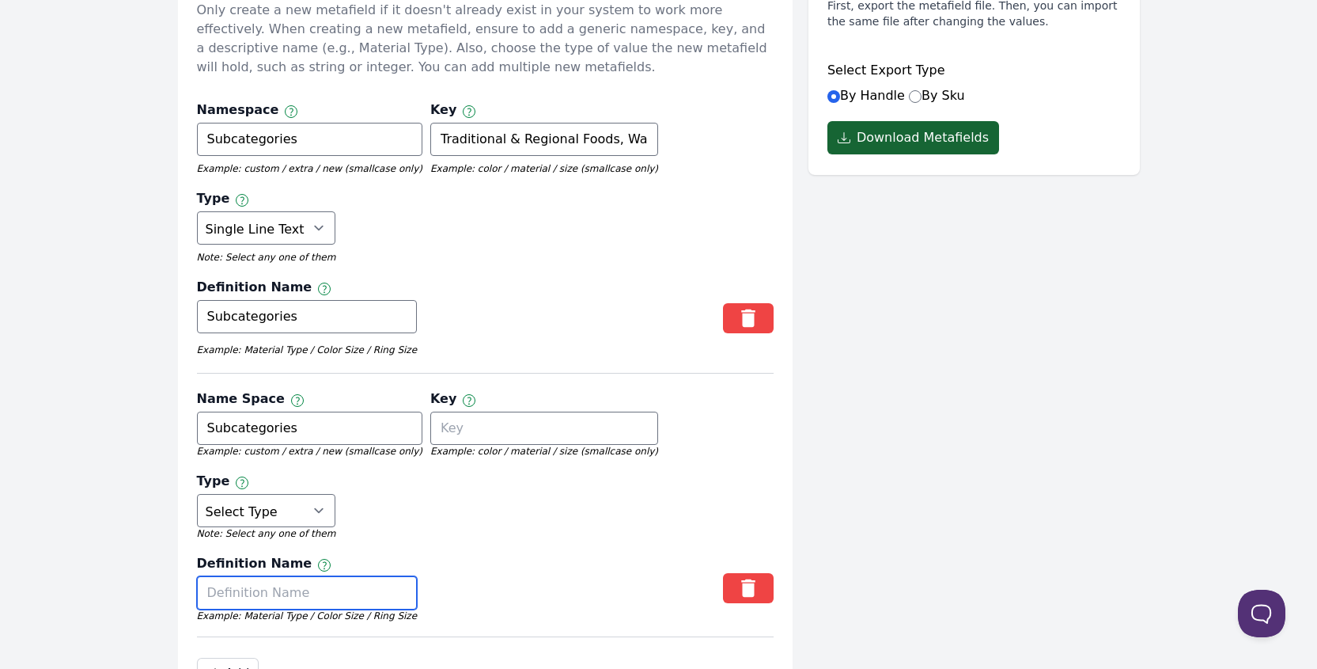
click at [312, 576] on input "text" at bounding box center [307, 592] width 221 height 33
paste input "Subcategories"
type input "Subcategories"
click at [336, 494] on select "Select Type True or False Color Date Date & Time Dimension Money Multi Line Tex…" at bounding box center [266, 510] width 139 height 33
select select "single_line_text_field"
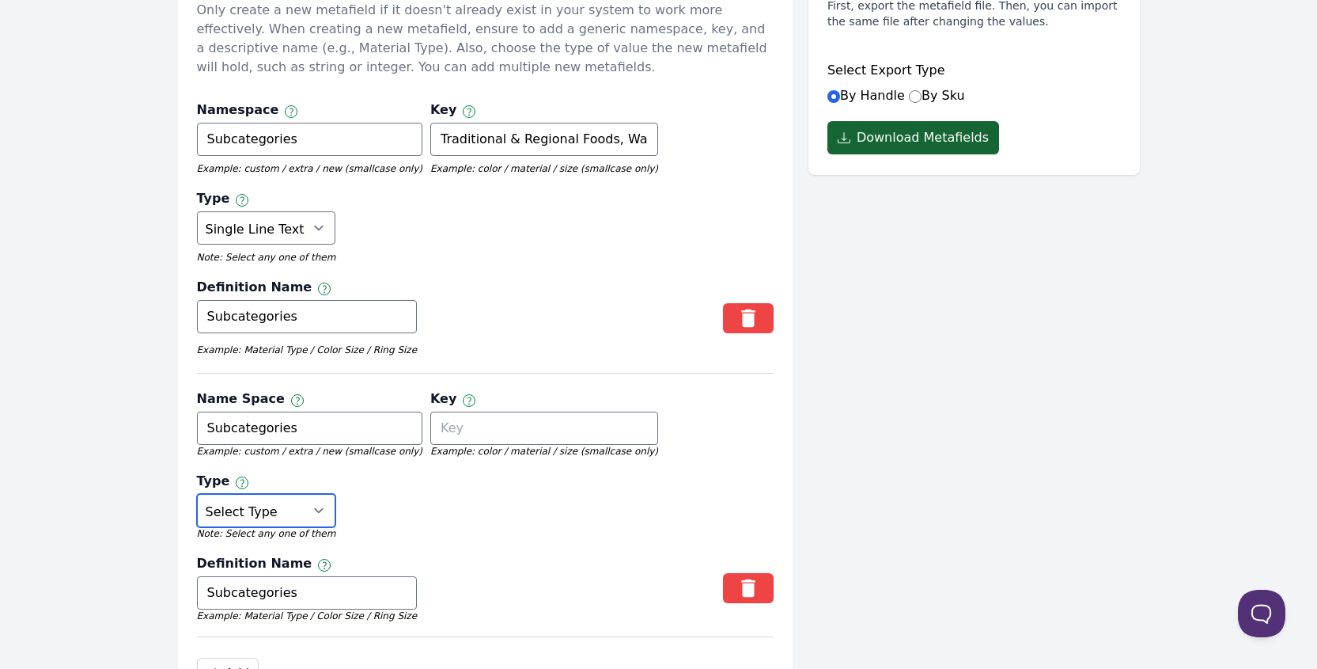
click at [336, 494] on select "Select Type True or False Color Date Date & Time Dimension Money Multi Line Tex…" at bounding box center [266, 510] width 139 height 33
click at [488, 389] on div "Key Namespace and key can only use letters, numbers, underscores, and dashes Ex…" at bounding box center [544, 426] width 228 height 74
click at [476, 411] on input "text" at bounding box center [544, 427] width 228 height 33
paste input "Snacks & Confectionery Chocolate & Candy"
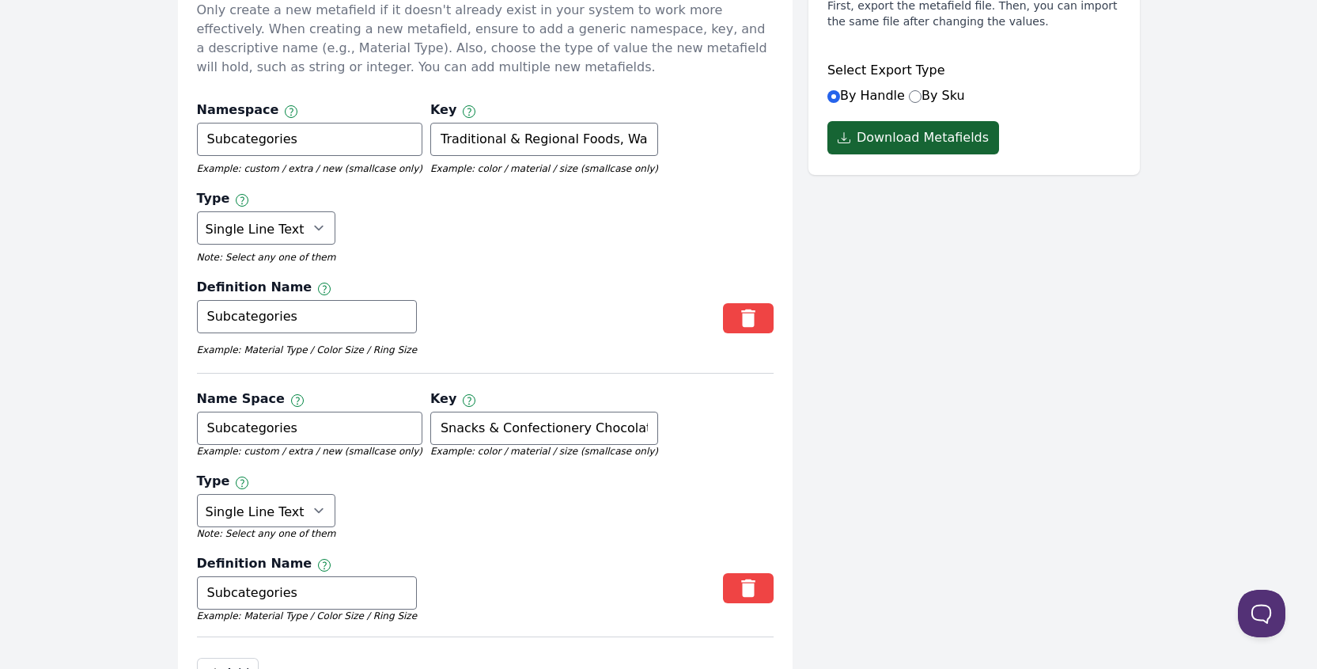
click at [540, 554] on div "Definition Name Label of the metafield Subcategories Example: Material Type / C…" at bounding box center [485, 591] width 577 height 74
click at [562, 411] on input "Snacks & Confectionery Chocolate & Candy" at bounding box center [544, 427] width 228 height 33
type input "Snacks & Confectionery, Chocolate & Candy"
click at [562, 554] on div "Definition Name Label of the metafield Subcategories Example: Material Type / C…" at bounding box center [485, 591] width 577 height 74
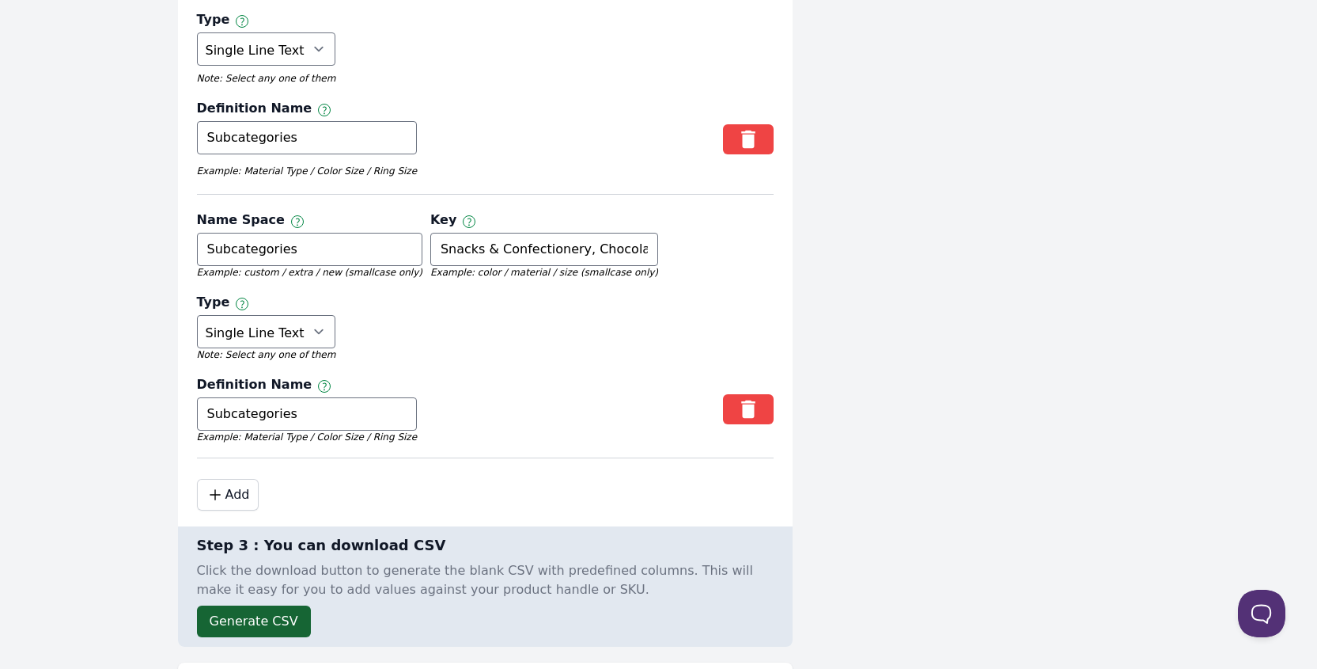
scroll to position [595, 0]
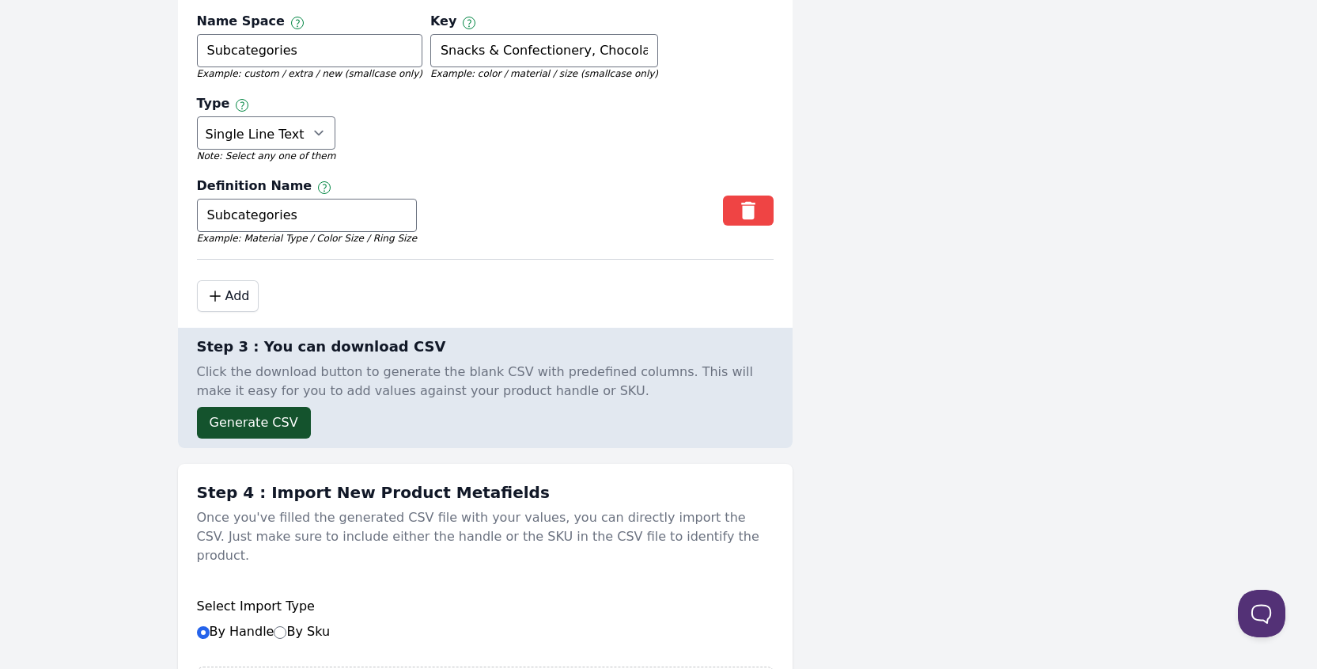
click at [279, 407] on button "Generate CSV" at bounding box center [254, 423] width 114 height 32
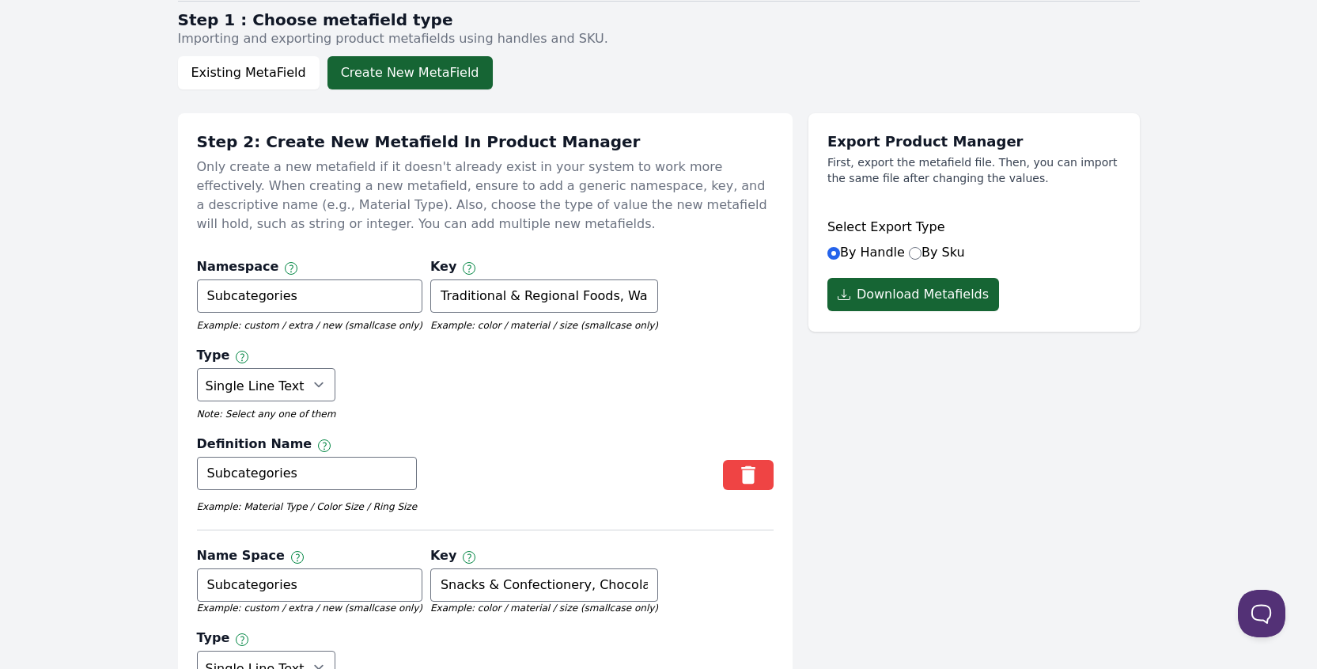
scroll to position [0, 0]
